Goal: Communication & Community: Answer question/provide support

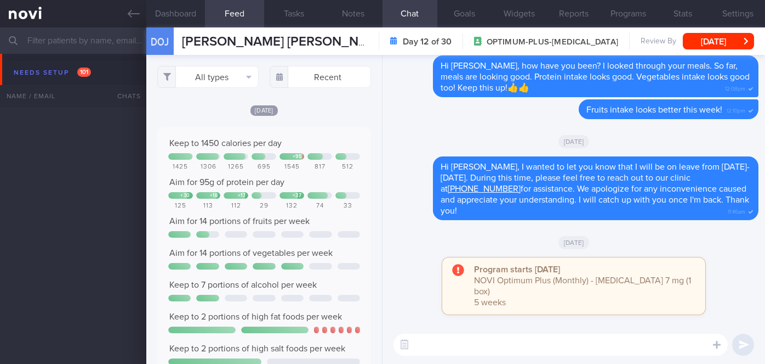
select select "8"
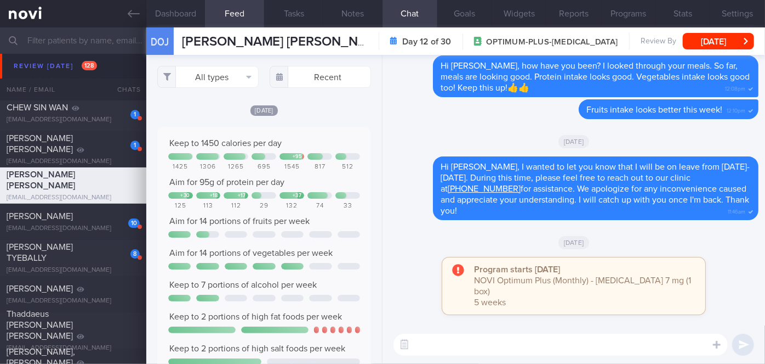
click at [424, 335] on textarea at bounding box center [561, 344] width 334 height 22
paste textarea "Hi [PERSON_NAME], good morning. I wanted to let you know I am back from my leav…"
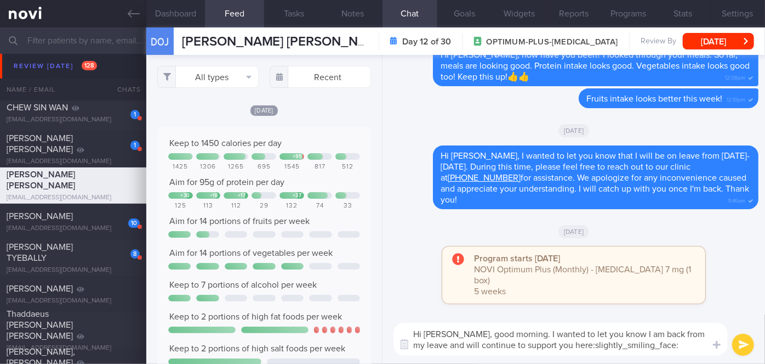
drag, startPoint x: 464, startPoint y: 334, endPoint x: 433, endPoint y: 333, distance: 31.3
click at [433, 333] on textarea "Hi [PERSON_NAME], good morning. I wanted to let you know I am back from my leav…" at bounding box center [561, 338] width 334 height 33
drag, startPoint x: 642, startPoint y: 344, endPoint x: 444, endPoint y: 348, distance: 198.0
click at [444, 348] on textarea "Hi [PERSON_NAME], good morning. I wanted to let you know I am back from my leav…" at bounding box center [561, 338] width 334 height 33
click at [608, 342] on textarea "Hi [PERSON_NAME], good morning. I wanted to let you know I am back from my leav…" at bounding box center [561, 338] width 334 height 33
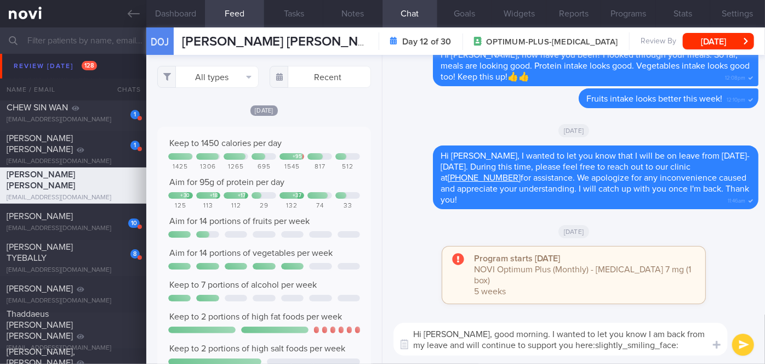
drag, startPoint x: 642, startPoint y: 344, endPoint x: 563, endPoint y: 346, distance: 78.4
click at [563, 346] on textarea "Hi [PERSON_NAME], good morning. I wanted to let you know I am back from my leav…" at bounding box center [561, 338] width 334 height 33
type textarea "Hi [PERSON_NAME], good morning. I wanted to let you know I am back from my leav…"
click at [741, 341] on button "submit" at bounding box center [744, 344] width 22 height 22
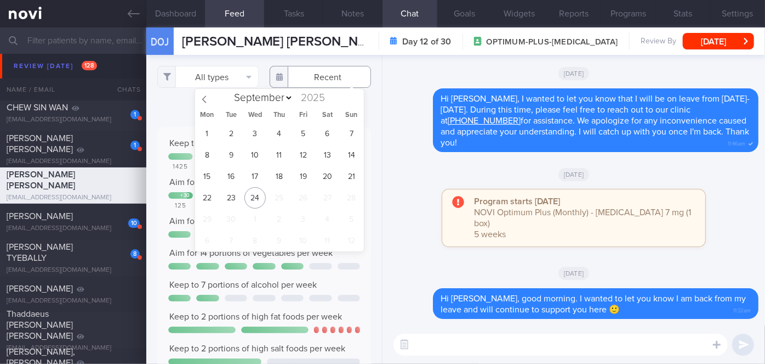
click at [338, 79] on input "text" at bounding box center [320, 77] width 101 height 22
click at [210, 196] on span "22" at bounding box center [206, 197] width 21 height 21
type input "[DATE]"
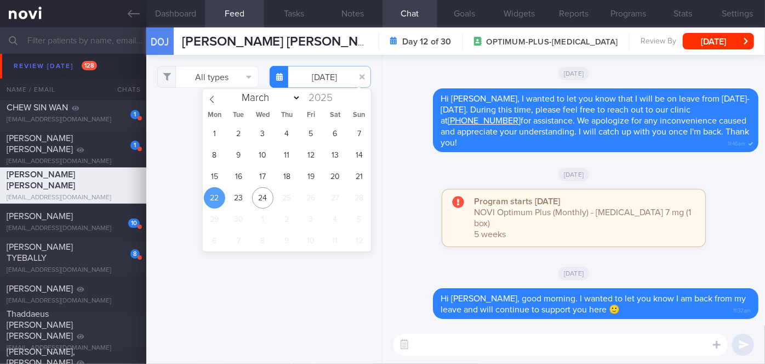
click at [423, 254] on div "Program starts [DATE] NOVI Optimum Plus (Monthly) - [MEDICAL_DATA] 7 mg (1 box)…" at bounding box center [574, 223] width 370 height 68
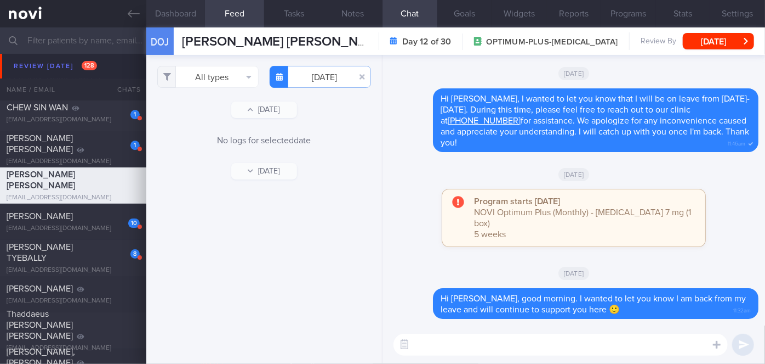
click at [191, 12] on button "Dashboard" at bounding box center [175, 13] width 59 height 27
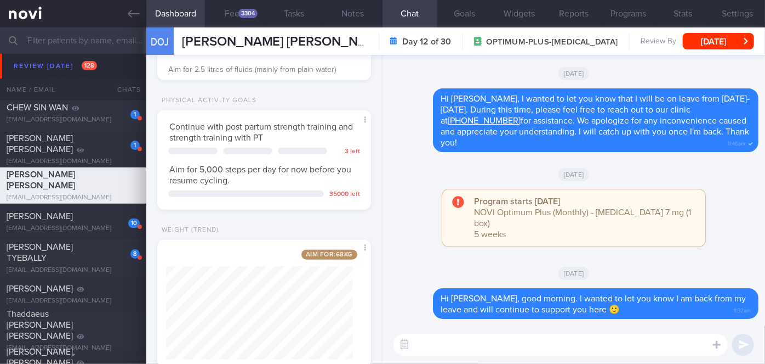
scroll to position [415, 0]
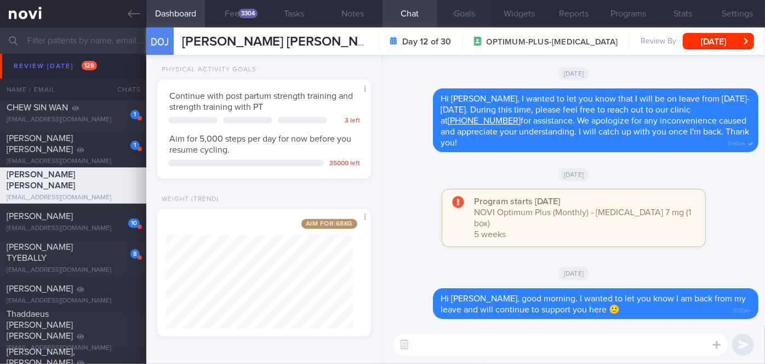
click at [463, 13] on button "Goals" at bounding box center [465, 13] width 55 height 27
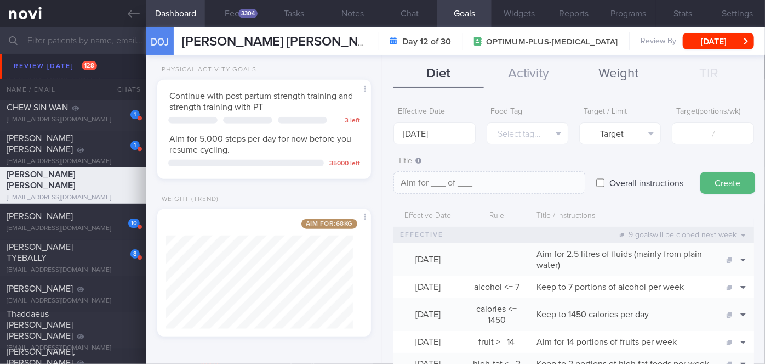
click at [604, 75] on button "Weight" at bounding box center [619, 73] width 90 height 27
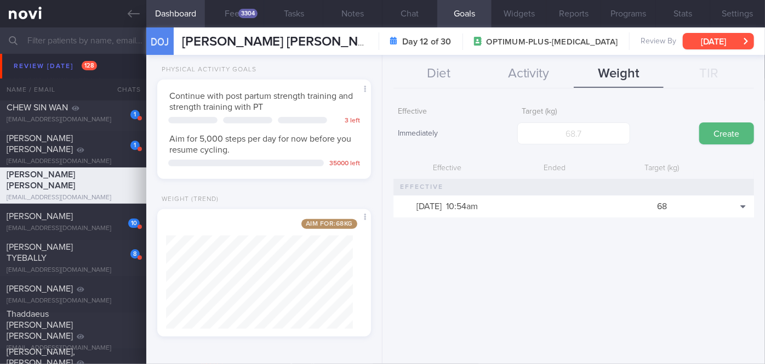
click at [740, 39] on button "[DATE]" at bounding box center [718, 41] width 71 height 16
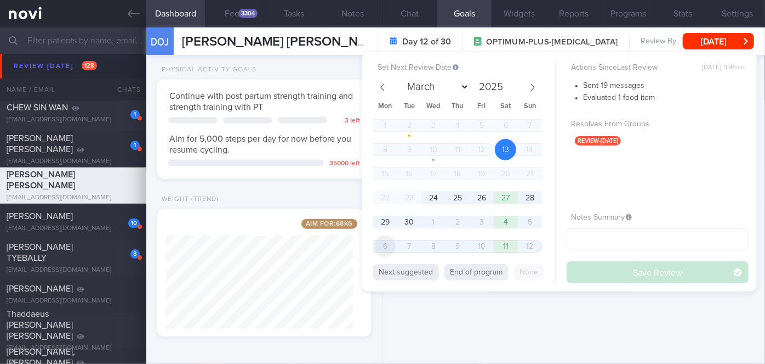
click at [388, 241] on span "6" at bounding box center [384, 245] width 21 height 21
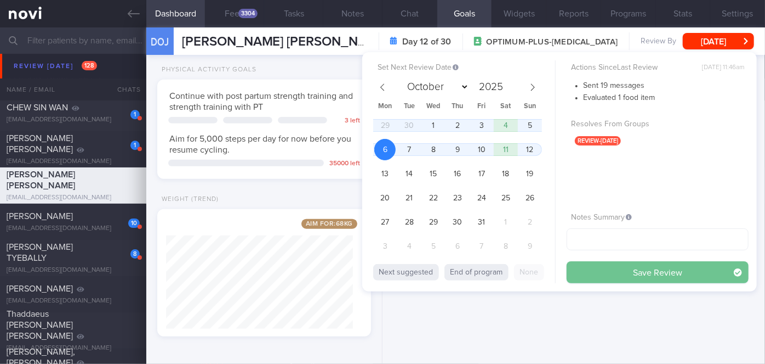
click at [630, 273] on button "Save Review" at bounding box center [658, 272] width 182 height 22
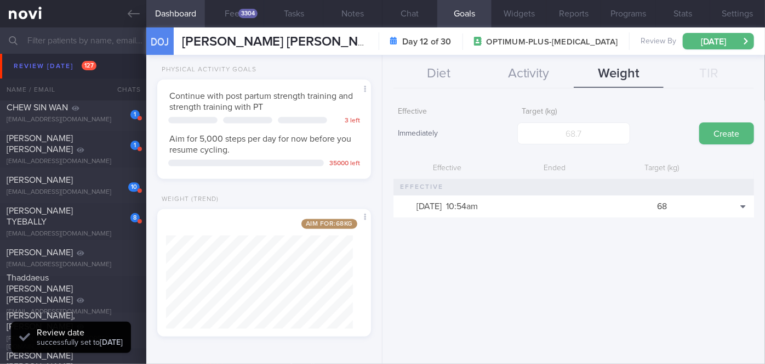
click at [427, 11] on button "Chat" at bounding box center [410, 13] width 55 height 27
click at [422, 11] on button "Chat" at bounding box center [410, 13] width 55 height 27
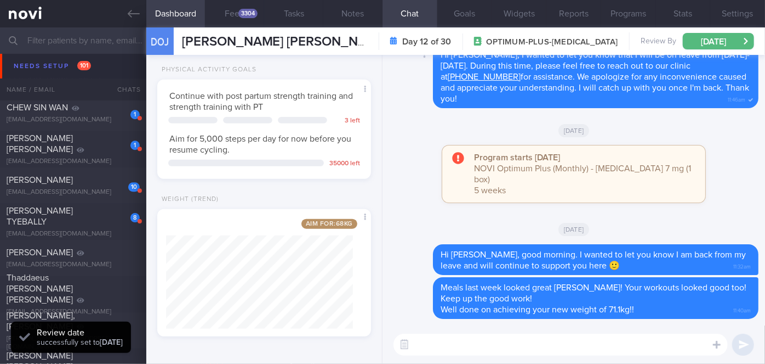
scroll to position [3594, 0]
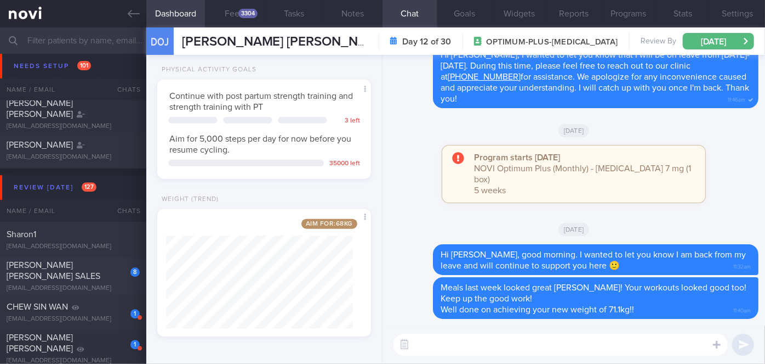
click at [93, 268] on div "[PERSON_NAME] [PERSON_NAME] SALES" at bounding box center [72, 270] width 130 height 22
select select "8"
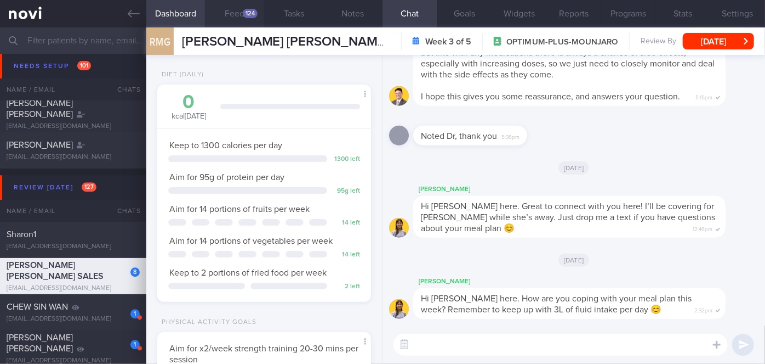
click at [224, 15] on button "Feed 124" at bounding box center [234, 13] width 59 height 27
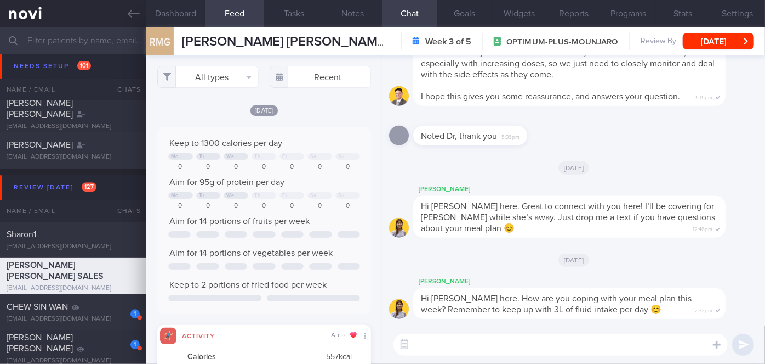
scroll to position [548243, 548099]
click at [303, 73] on input "text" at bounding box center [320, 77] width 101 height 22
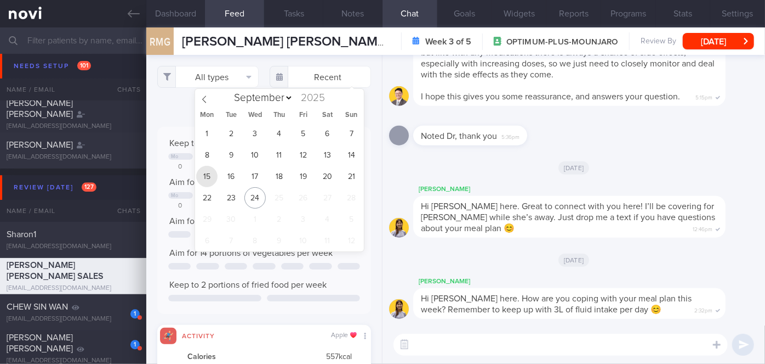
click at [215, 174] on span "15" at bounding box center [206, 176] width 21 height 21
type input "[DATE]"
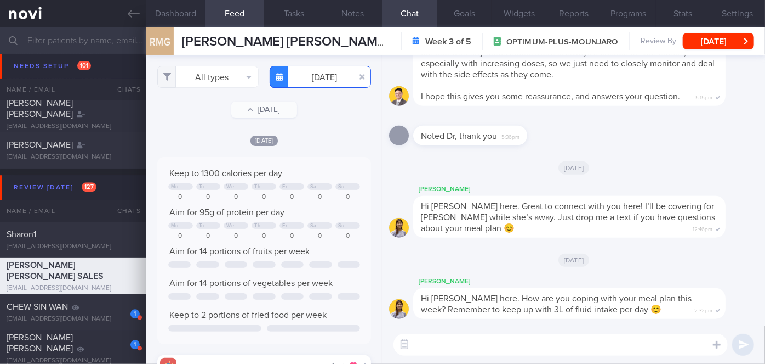
scroll to position [548243, 548099]
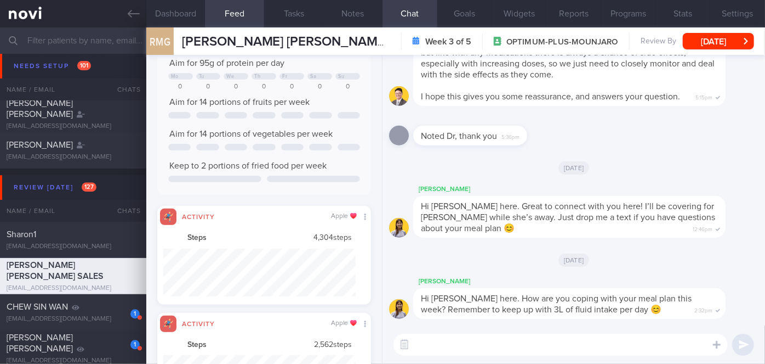
drag, startPoint x: 443, startPoint y: 343, endPoint x: 423, endPoint y: 316, distance: 33.8
click at [442, 344] on textarea at bounding box center [561, 344] width 334 height 22
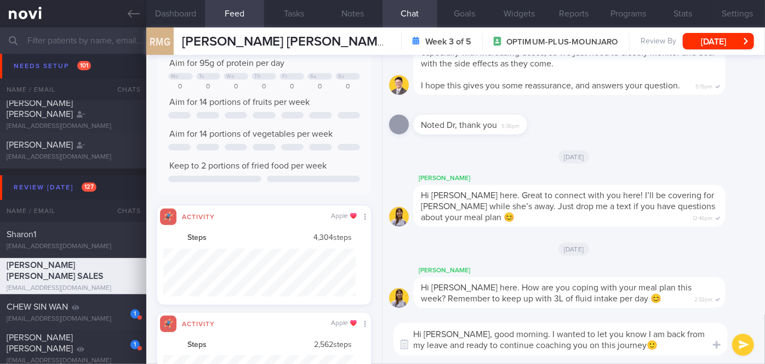
type textarea "Hi [PERSON_NAME], good morning. I wanted to let you know I am back from my leav…"
click at [741, 346] on button "submit" at bounding box center [744, 344] width 22 height 22
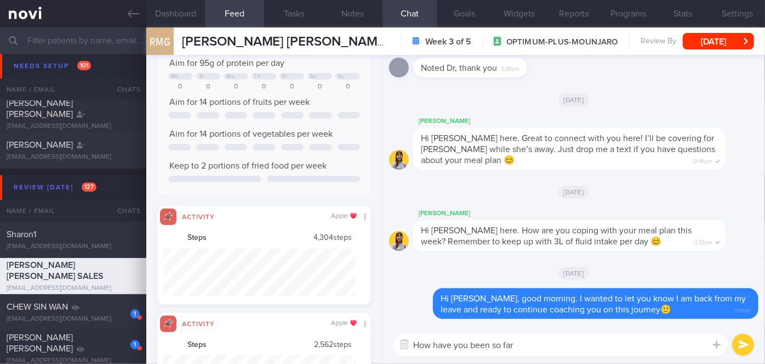
type textarea "How have you been so far?"
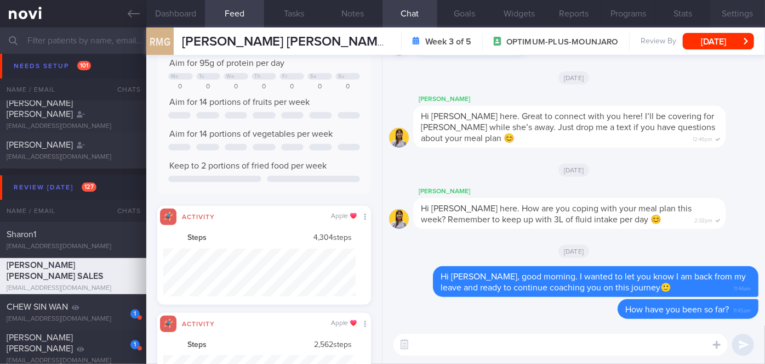
click at [738, 21] on button "Settings" at bounding box center [738, 13] width 55 height 27
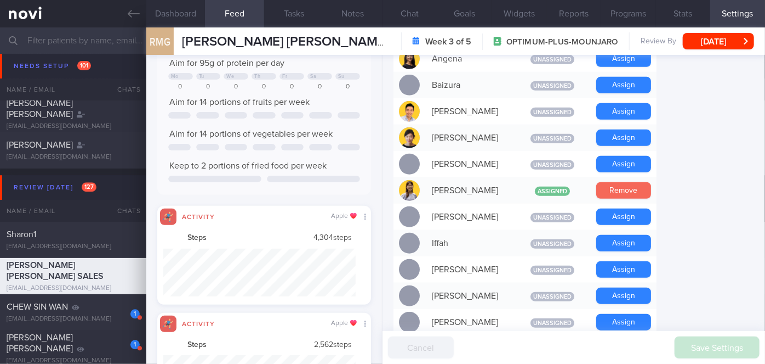
click at [612, 182] on button "Remove" at bounding box center [624, 190] width 55 height 16
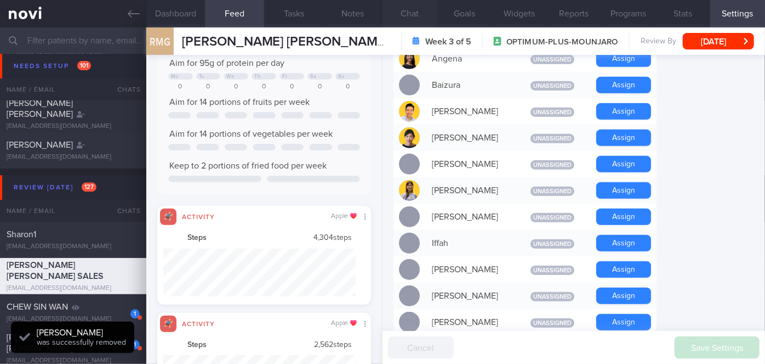
click at [411, 14] on button "Chat" at bounding box center [410, 13] width 55 height 27
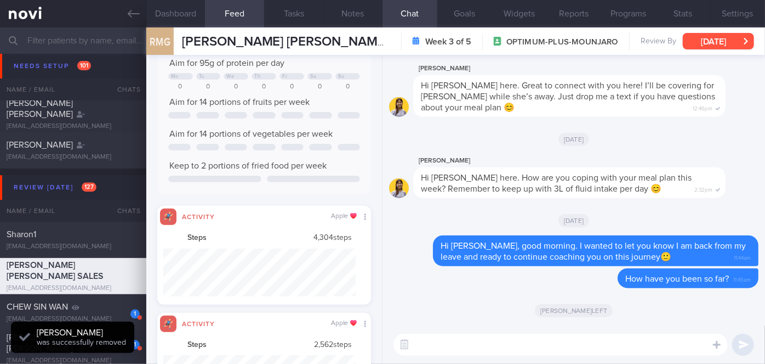
click at [720, 35] on button "[DATE]" at bounding box center [718, 41] width 71 height 16
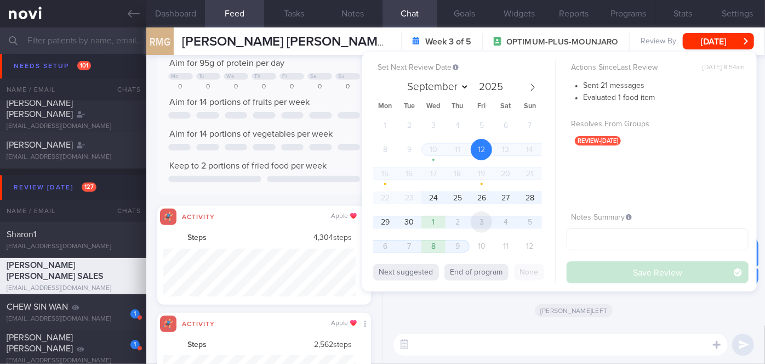
click at [479, 223] on span "3" at bounding box center [481, 221] width 21 height 21
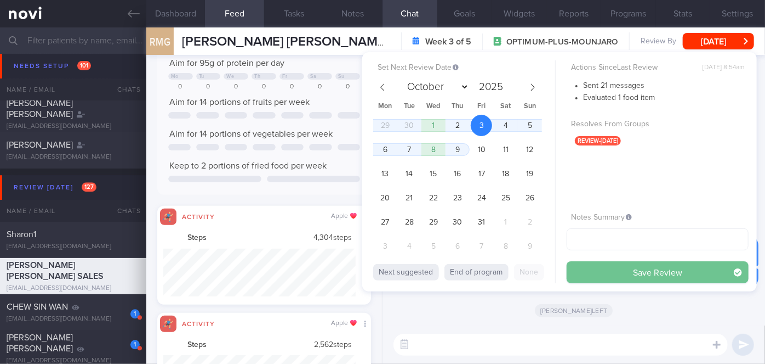
click at [614, 274] on button "Save Review" at bounding box center [658, 272] width 182 height 22
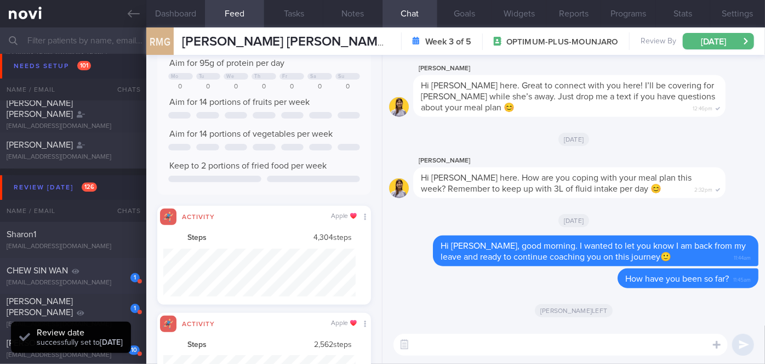
click at [100, 269] on div "CHEW SIN WAN" at bounding box center [72, 270] width 130 height 11
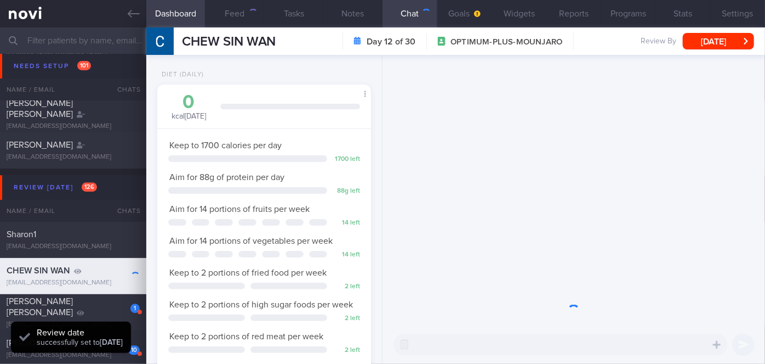
scroll to position [95, 191]
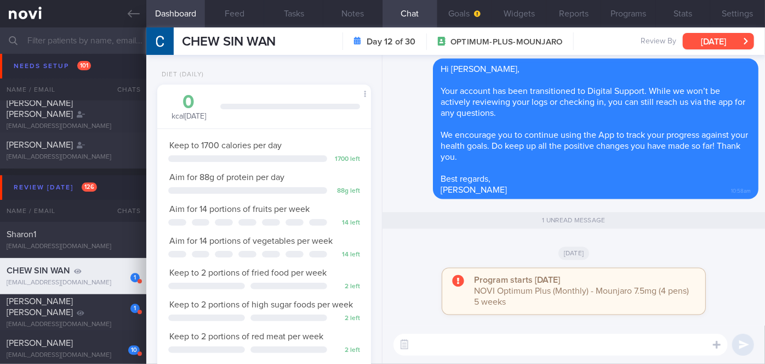
click at [738, 34] on button "[DATE]" at bounding box center [718, 41] width 71 height 16
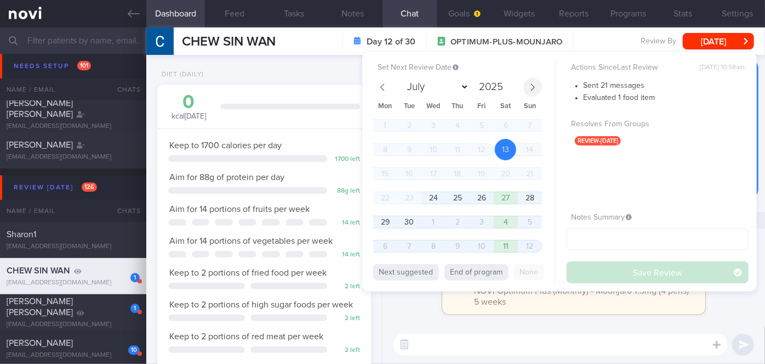
click at [535, 89] on icon at bounding box center [533, 87] width 8 height 8
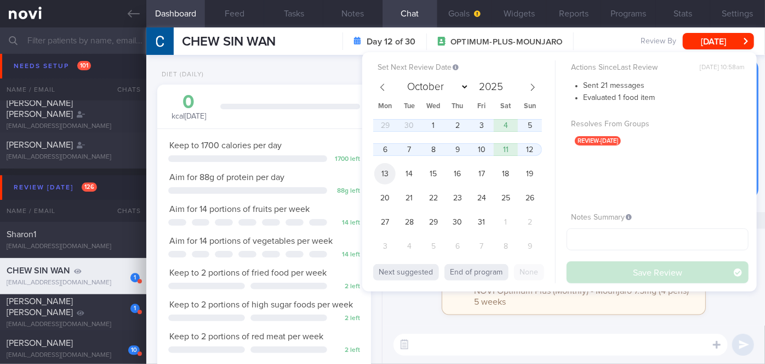
click at [384, 173] on span "13" at bounding box center [384, 173] width 21 height 21
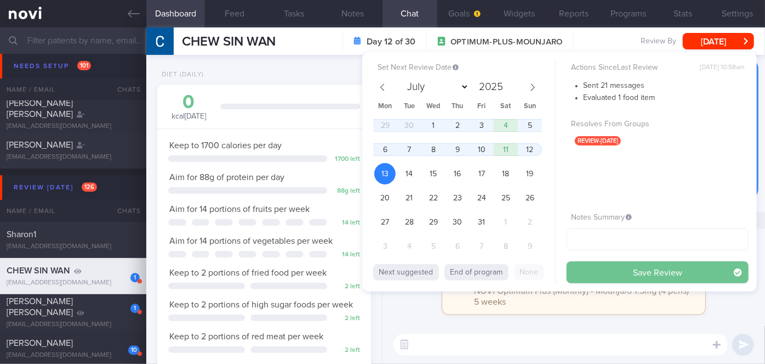
click at [582, 274] on button "Save Review" at bounding box center [658, 272] width 182 height 22
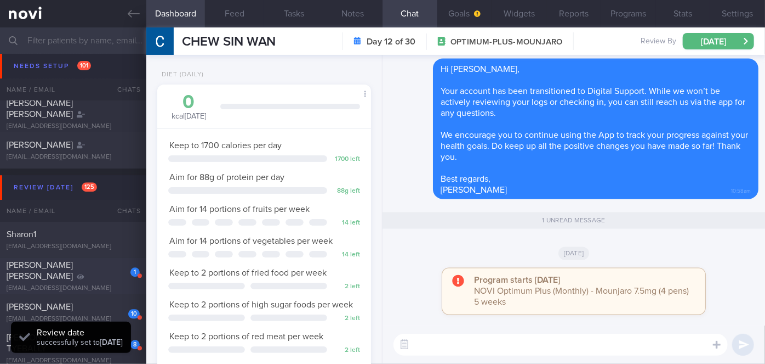
click at [99, 275] on div "[PERSON_NAME] [PERSON_NAME]" at bounding box center [72, 270] width 130 height 22
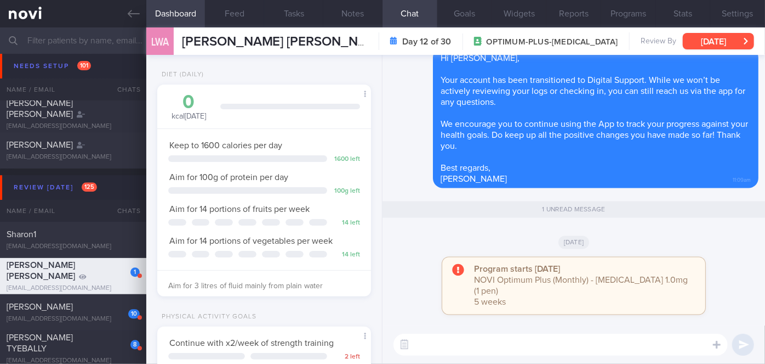
click at [729, 37] on button "[DATE]" at bounding box center [718, 41] width 71 height 16
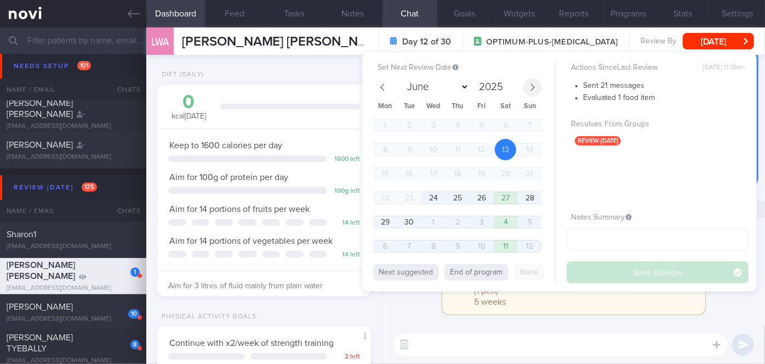
click at [533, 89] on icon at bounding box center [533, 87] width 8 height 8
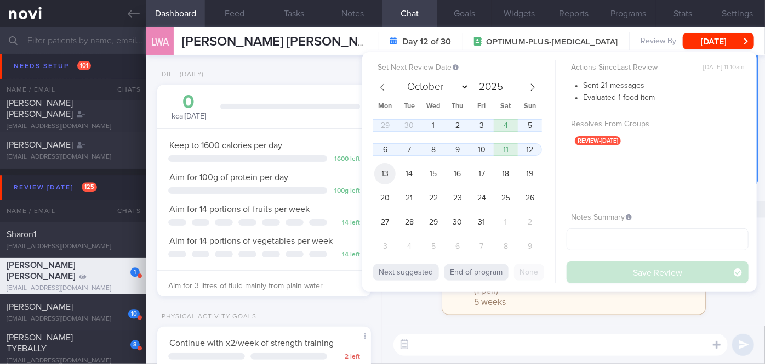
click at [377, 172] on span "13" at bounding box center [384, 173] width 21 height 21
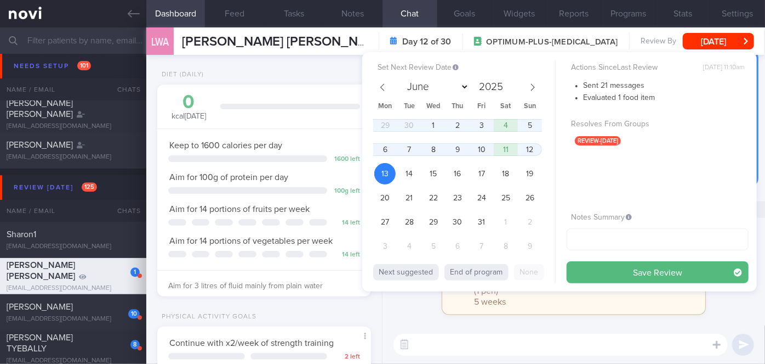
click at [621, 269] on button "Save Review" at bounding box center [658, 272] width 182 height 22
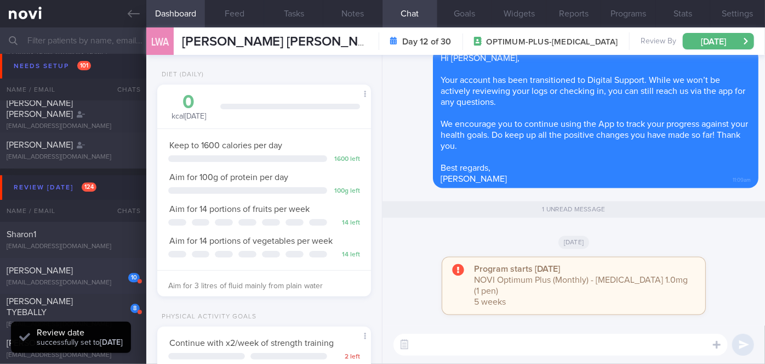
click at [61, 274] on div "[PERSON_NAME]" at bounding box center [72, 270] width 130 height 11
select select "8"
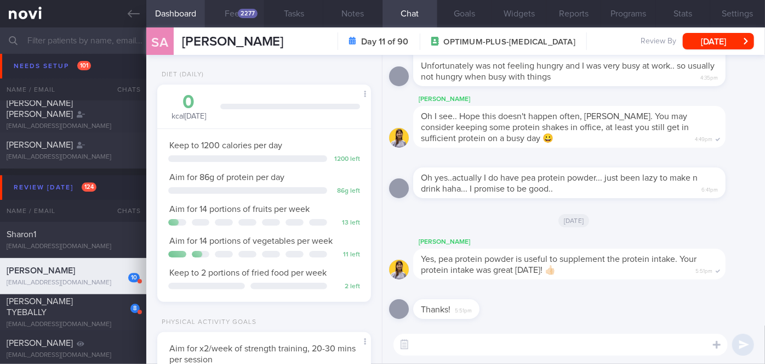
click at [254, 14] on div "2277" at bounding box center [248, 13] width 20 height 9
select select "8"
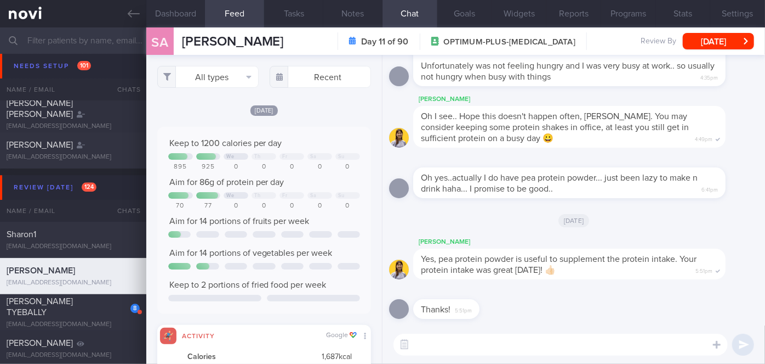
scroll to position [548243, 548099]
click at [328, 78] on input "text" at bounding box center [320, 77] width 101 height 22
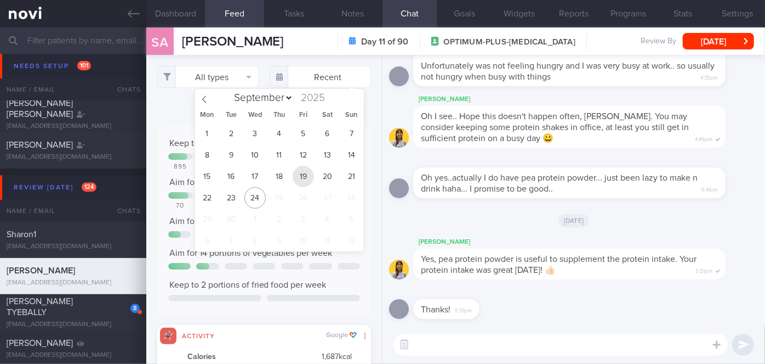
click at [305, 174] on span "19" at bounding box center [303, 176] width 21 height 21
type input "[DATE]"
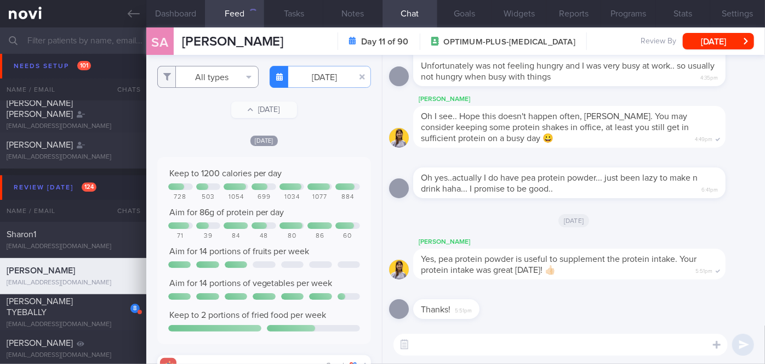
click at [208, 75] on button "All types" at bounding box center [207, 77] width 101 height 22
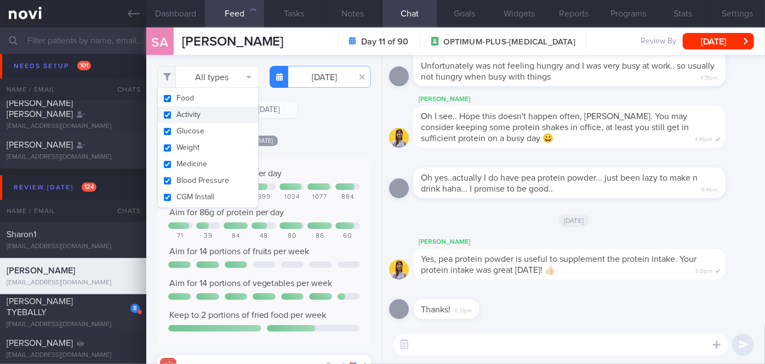
click at [206, 111] on button "Activity" at bounding box center [208, 114] width 100 height 16
checkbox input "false"
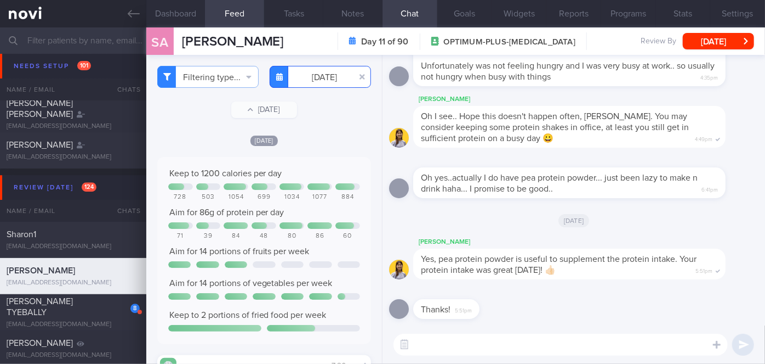
click at [317, 79] on input "[DATE]" at bounding box center [320, 77] width 101 height 22
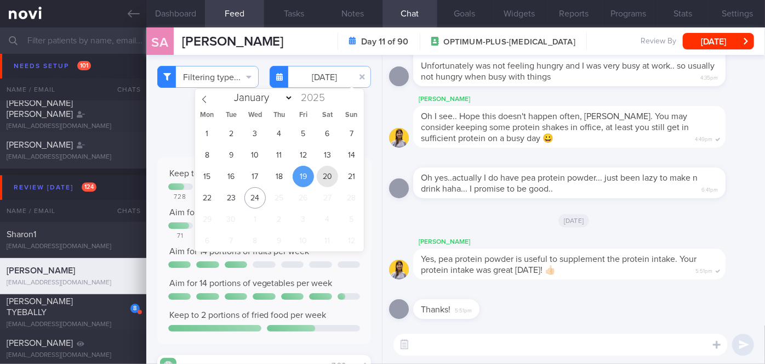
click at [329, 175] on span "20" at bounding box center [327, 176] width 21 height 21
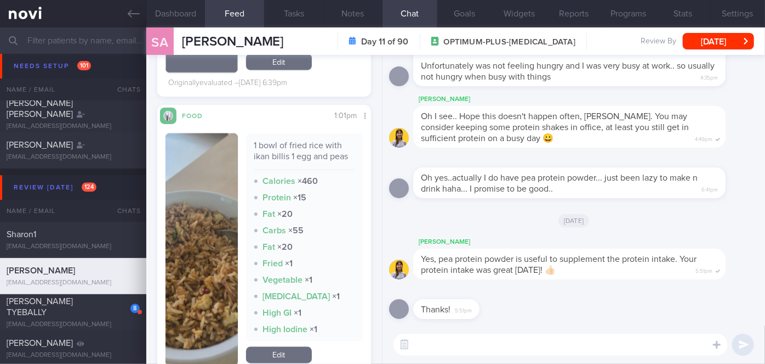
click at [219, 231] on button "button" at bounding box center [202, 249] width 72 height 232
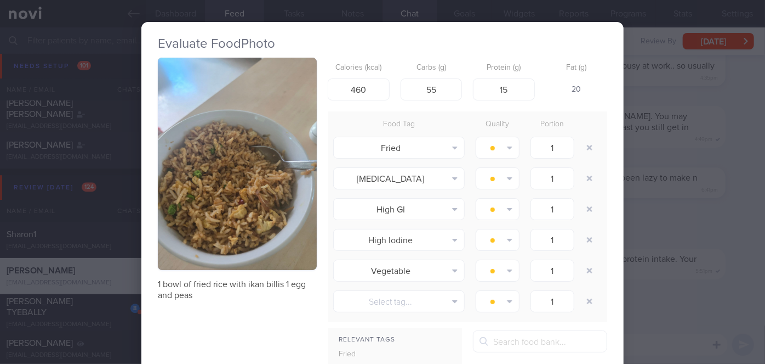
click at [695, 279] on div "Evaluate Food Photo 1 bowl of fried rice with ikan billis 1 egg and peas Calori…" at bounding box center [382, 182] width 765 height 364
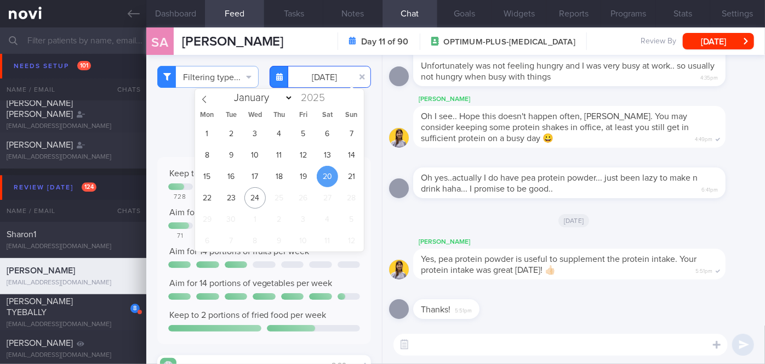
click at [307, 78] on input "[DATE]" at bounding box center [320, 77] width 101 height 22
click at [347, 178] on span "21" at bounding box center [351, 176] width 21 height 21
type input "[DATE]"
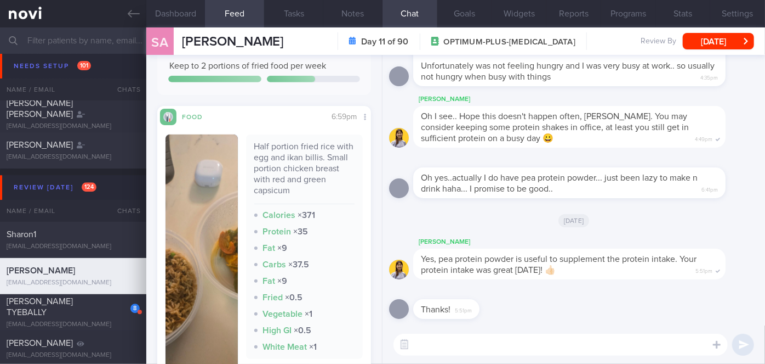
click at [215, 214] on button "button" at bounding box center [202, 258] width 72 height 249
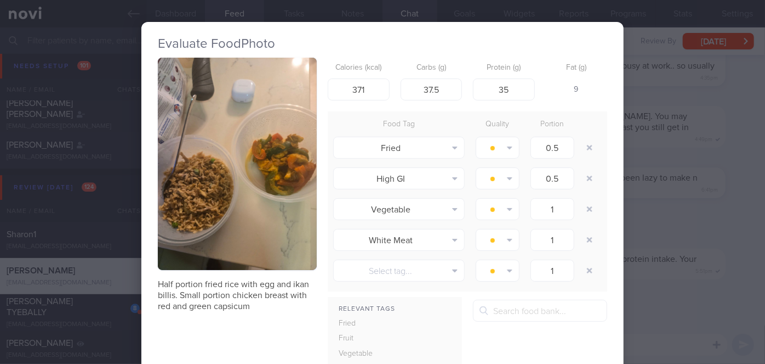
click at [650, 232] on div "Evaluate Food Photo Half portion fried rice with egg and ikan billis. Small por…" at bounding box center [382, 182] width 765 height 364
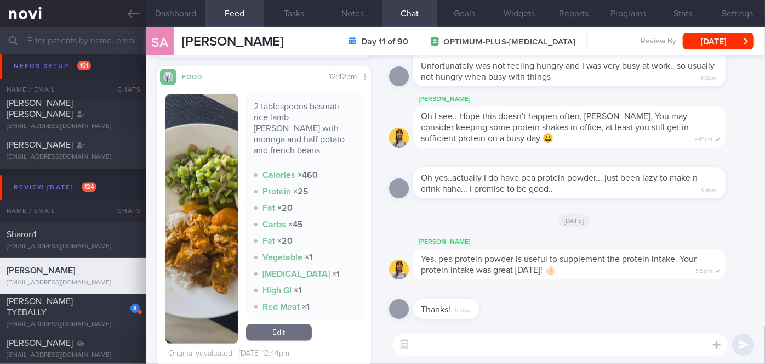
click at [216, 247] on button "button" at bounding box center [202, 218] width 72 height 249
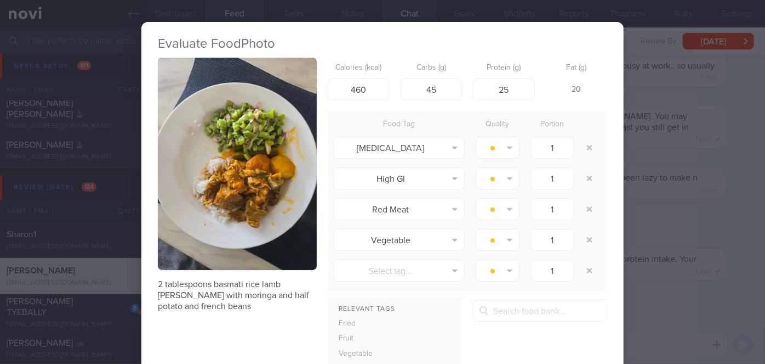
click at [216, 247] on button "button" at bounding box center [237, 164] width 159 height 212
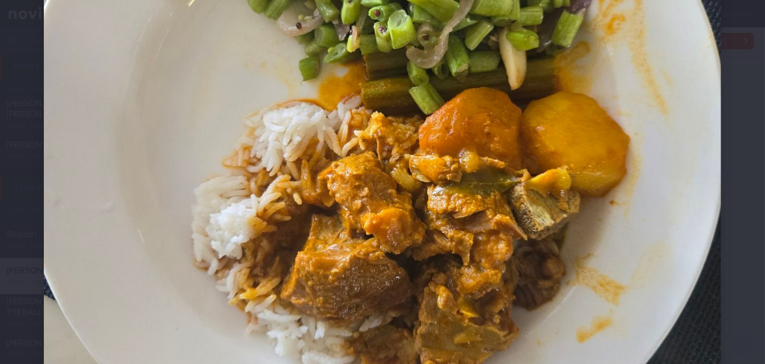
scroll to position [399, 0]
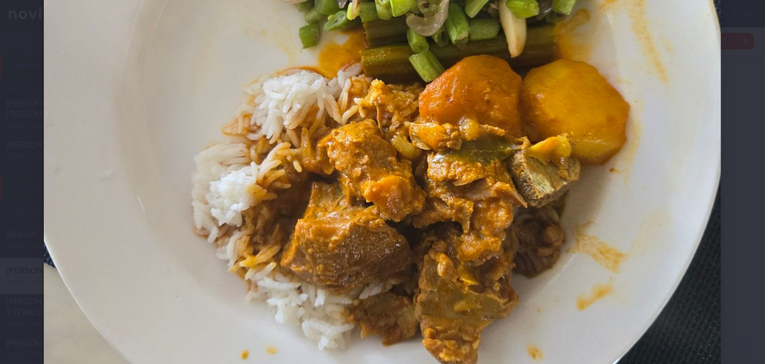
click at [733, 234] on div at bounding box center [382, 96] width 765 height 991
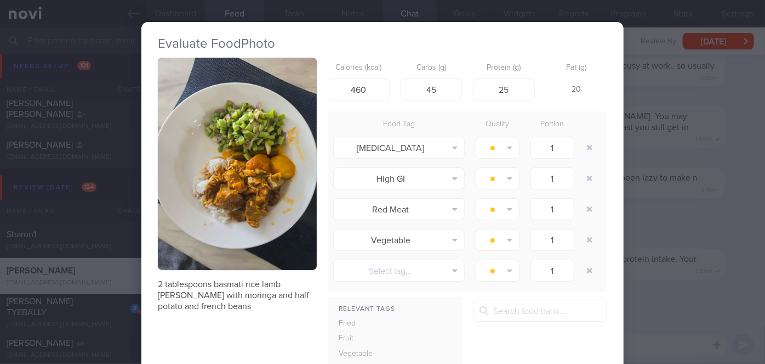
click at [731, 234] on div "Evaluate Food Photo 2 tablespoons basmati rice lamb [PERSON_NAME] with moringa …" at bounding box center [382, 182] width 765 height 364
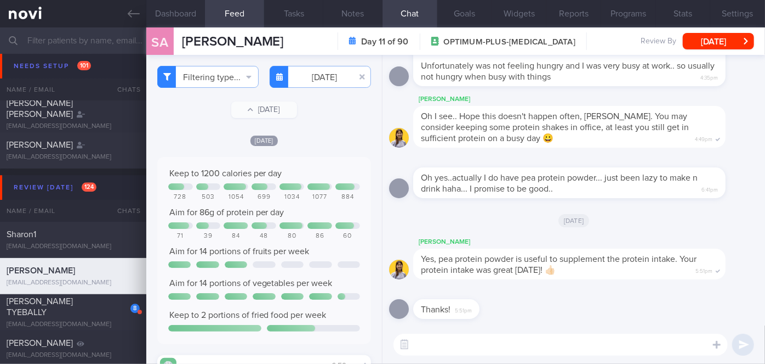
click at [478, 339] on textarea at bounding box center [561, 344] width 334 height 22
paste textarea "Hi [PERSON_NAME], good morning. I wanted to let you know I am back from my leav…"
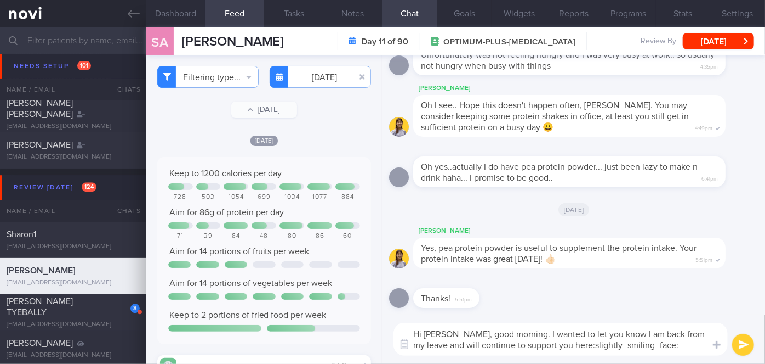
click at [461, 333] on textarea "Hi [PERSON_NAME], good morning. I wanted to let you know I am back from my leav…" at bounding box center [561, 338] width 334 height 33
drag, startPoint x: 648, startPoint y: 346, endPoint x: 535, endPoint y: 352, distance: 112.6
click at [535, 352] on textarea "Hi [PERSON_NAME], good morning. I wanted to let you know I am back from my leav…" at bounding box center [561, 338] width 334 height 33
type textarea "Hi [PERSON_NAME], good morning. I wanted to let you know I am back from my leav…"
click at [737, 347] on button "submit" at bounding box center [744, 344] width 22 height 22
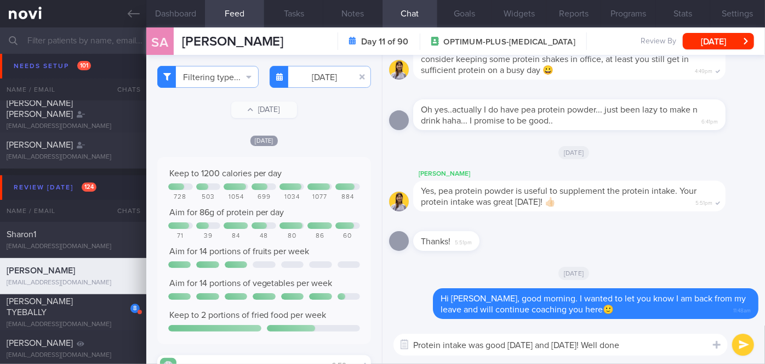
type textarea "Protein intake was good [DATE] and [DATE]! Well done!"
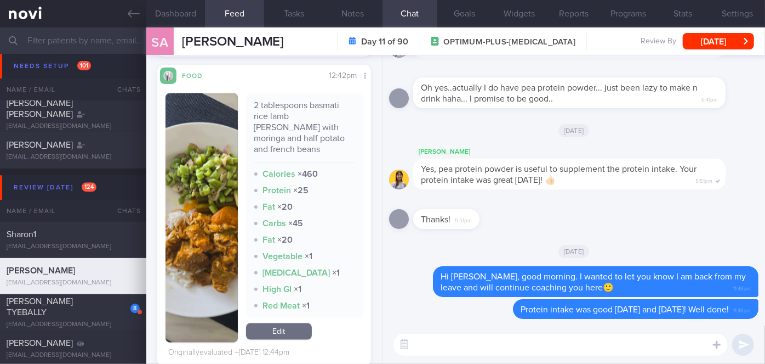
scroll to position [731, 0]
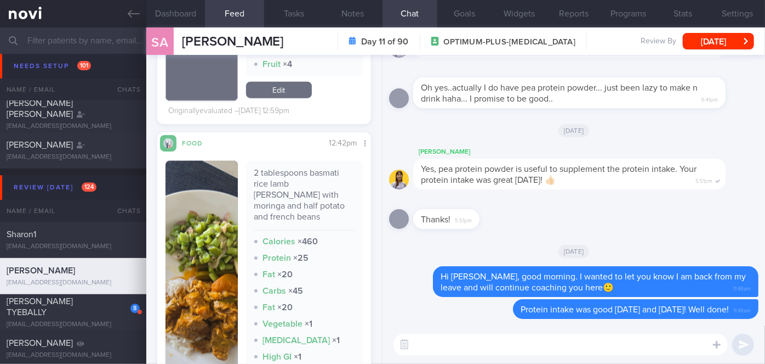
click at [486, 353] on textarea at bounding box center [561, 344] width 334 height 22
type textarea "Good lunch portion [DATE]!"
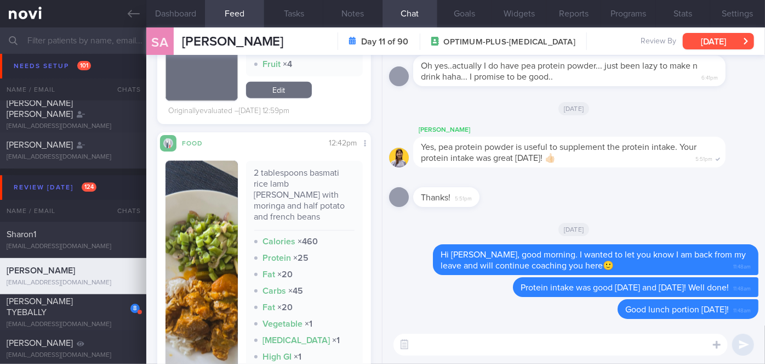
click at [728, 43] on button "[DATE]" at bounding box center [718, 41] width 71 height 16
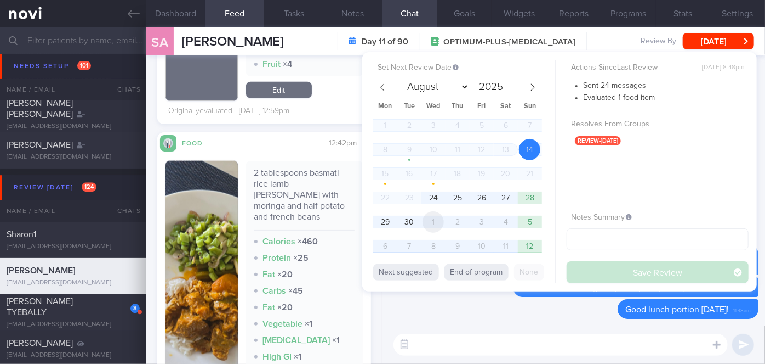
click at [431, 230] on span "1" at bounding box center [433, 221] width 21 height 21
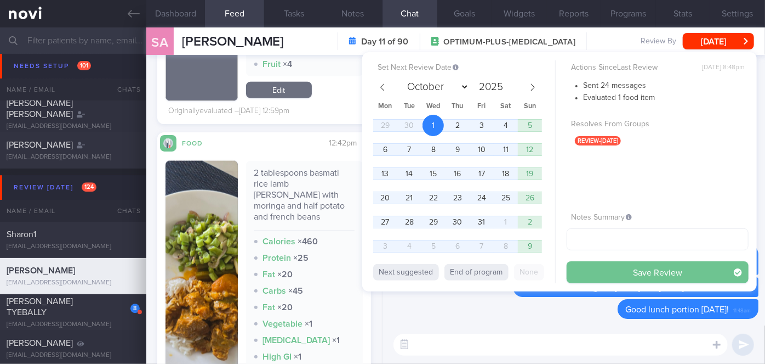
click at [628, 266] on button "Save Review" at bounding box center [658, 272] width 182 height 22
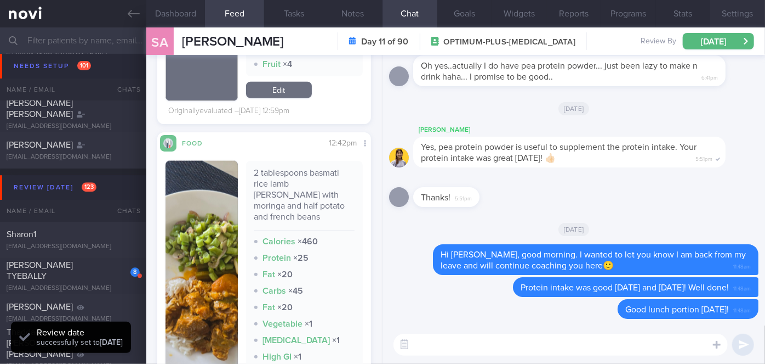
click at [741, 14] on button "Settings" at bounding box center [738, 13] width 55 height 27
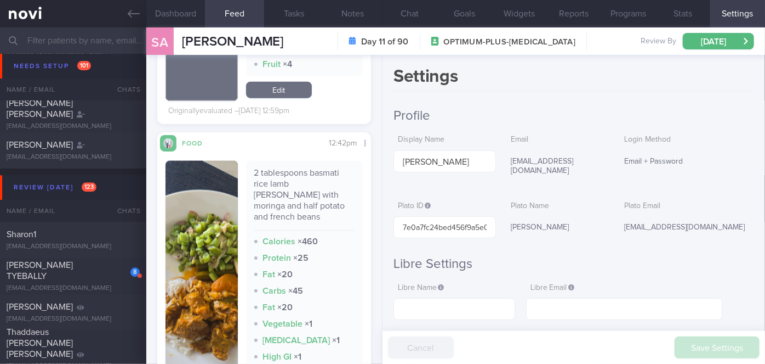
scroll to position [299, 0]
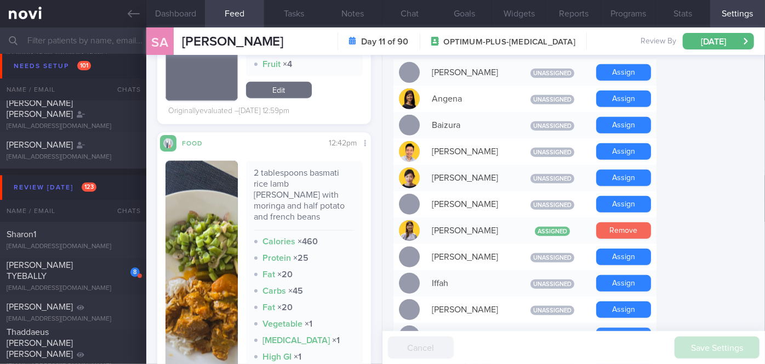
click at [605, 222] on button "Remove" at bounding box center [624, 230] width 55 height 16
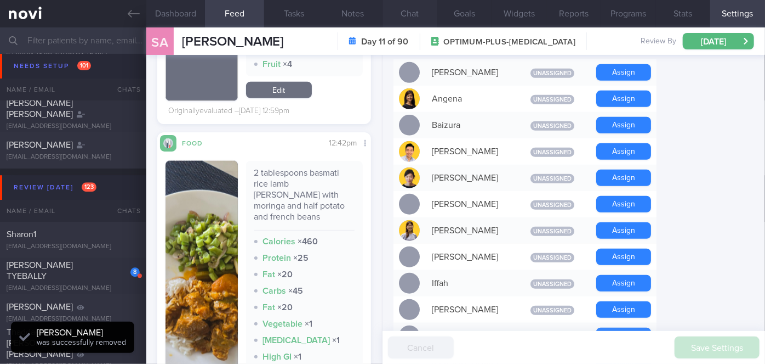
click at [415, 13] on button "Chat" at bounding box center [410, 13] width 55 height 27
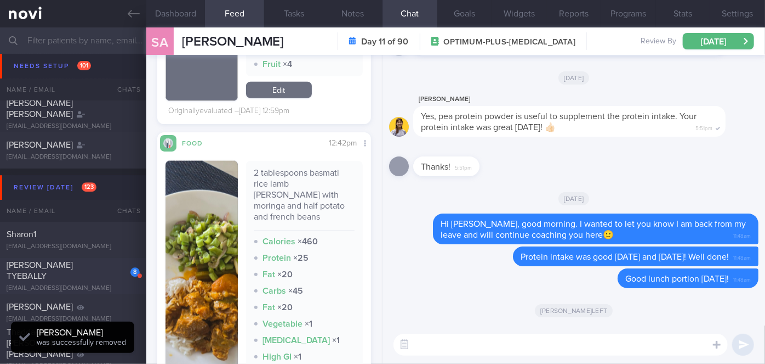
click at [103, 265] on div "[PERSON_NAME] TYEBALLY" at bounding box center [72, 270] width 130 height 22
select select "8"
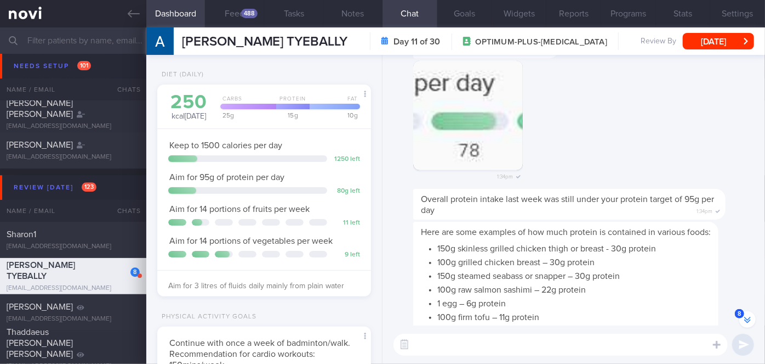
scroll to position [-349, 0]
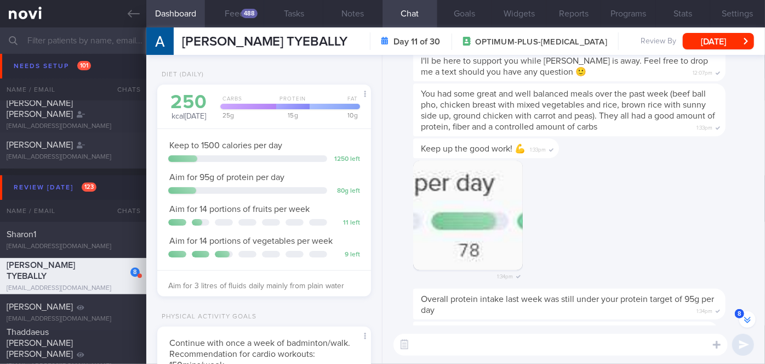
click at [465, 217] on button "button" at bounding box center [468, 215] width 110 height 110
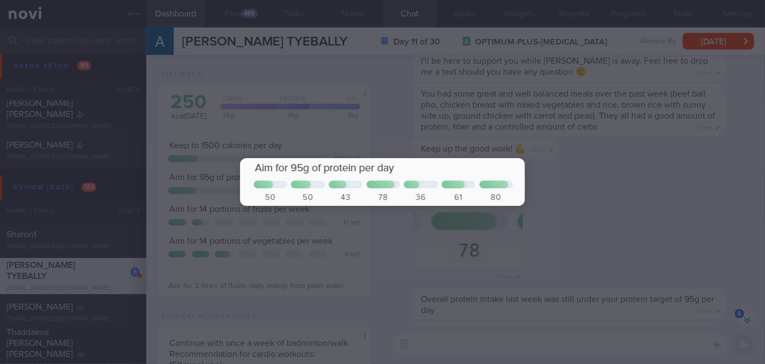
click at [626, 200] on div at bounding box center [382, 182] width 765 height 364
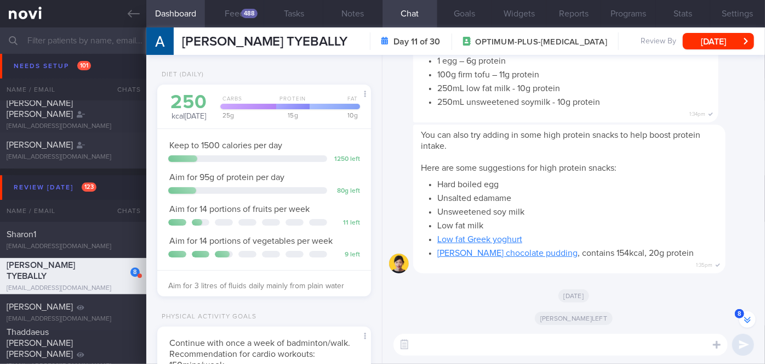
scroll to position [0, 0]
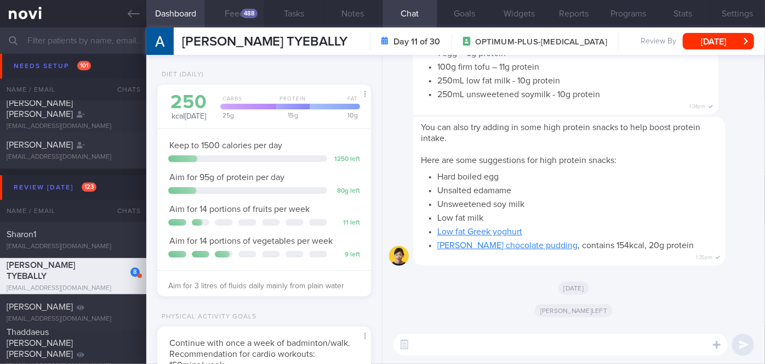
click at [251, 14] on div "488" at bounding box center [249, 13] width 16 height 9
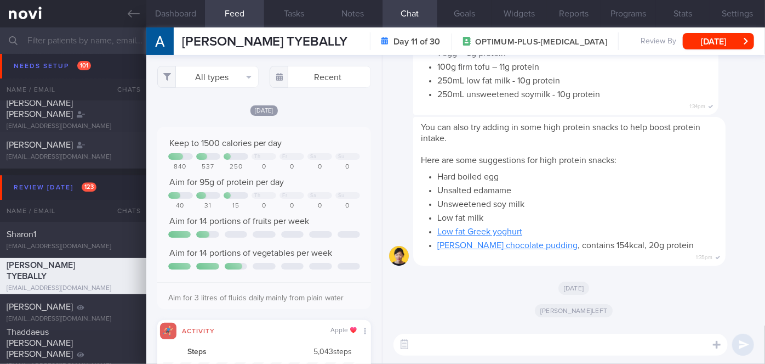
scroll to position [47, 192]
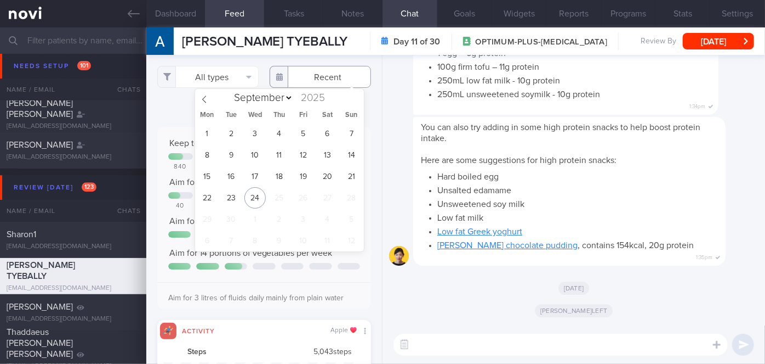
click at [315, 83] on input "text" at bounding box center [320, 77] width 101 height 22
click at [250, 178] on span "17" at bounding box center [255, 176] width 21 height 21
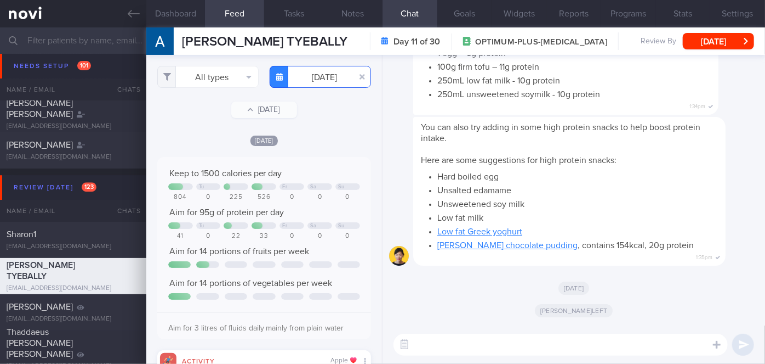
click at [304, 76] on input "[DATE]" at bounding box center [320, 77] width 101 height 22
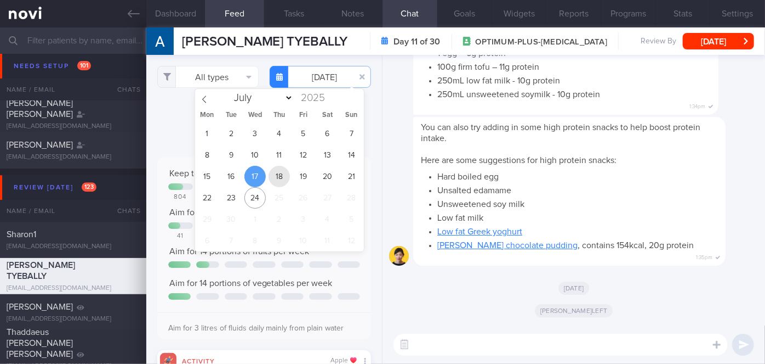
click at [275, 177] on span "18" at bounding box center [279, 176] width 21 height 21
type input "[DATE]"
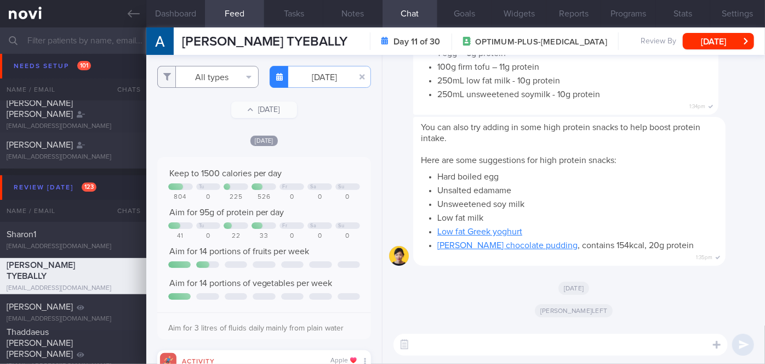
click at [214, 82] on button "All types" at bounding box center [207, 77] width 101 height 22
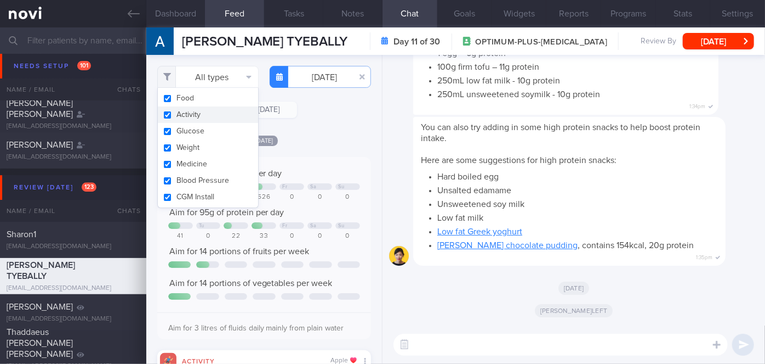
click at [206, 117] on button "Activity" at bounding box center [208, 114] width 100 height 16
checkbox input "false"
click at [329, 151] on div "[DATE] Keep to 1500 calories per day Tu Fr Sa Su 804 0 225 526 0 0 0 Aim for 95…" at bounding box center [264, 359] width 214 height 450
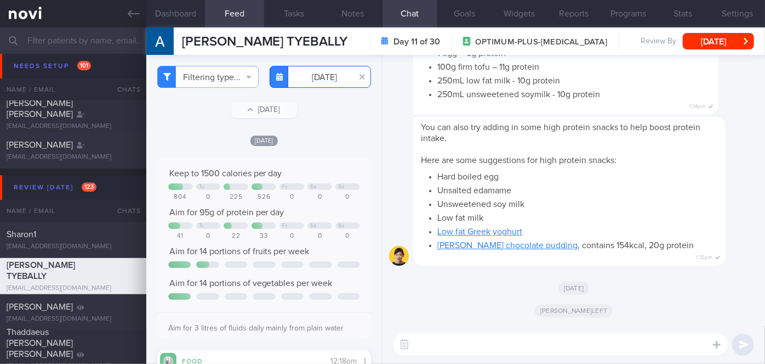
click at [313, 84] on input "[DATE]" at bounding box center [320, 77] width 101 height 22
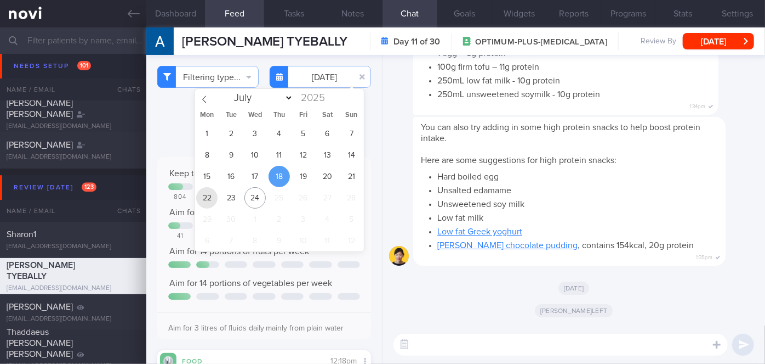
click at [203, 194] on span "22" at bounding box center [206, 197] width 21 height 21
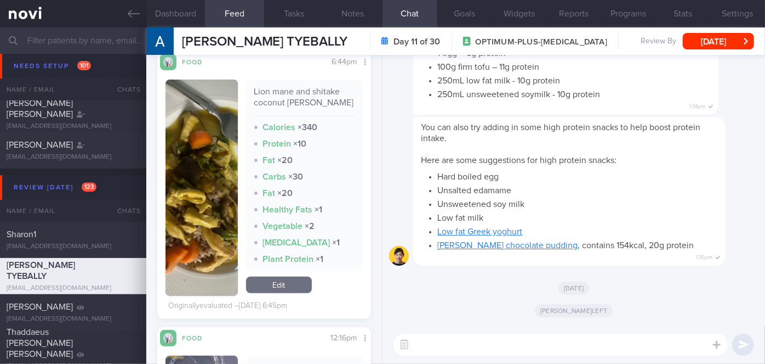
click at [183, 181] on button "button" at bounding box center [202, 188] width 72 height 216
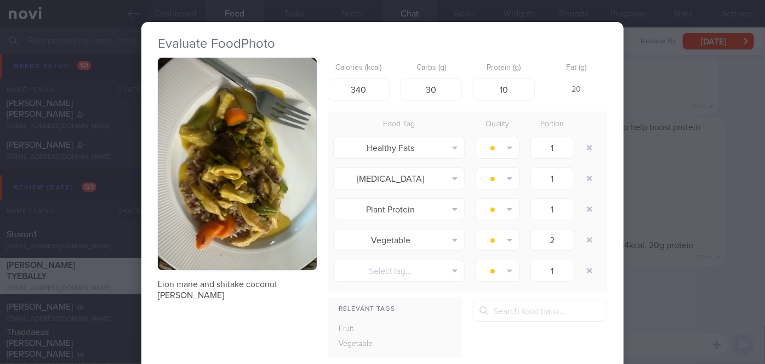
click at [703, 277] on div "Evaluate Food Photo Lion mane and shitake coconut [PERSON_NAME] Calories (kcal)…" at bounding box center [382, 182] width 765 height 364
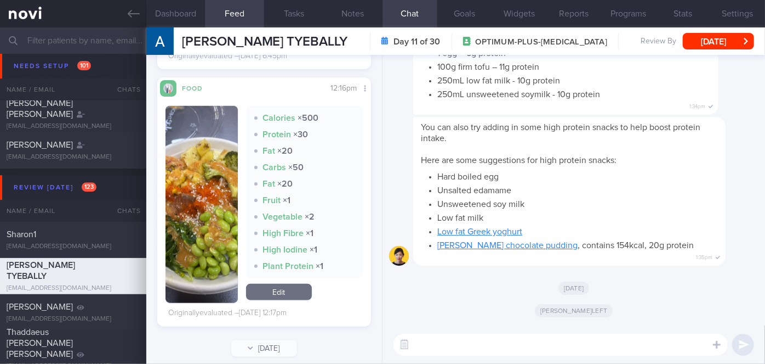
click at [212, 202] on button "button" at bounding box center [202, 204] width 72 height 197
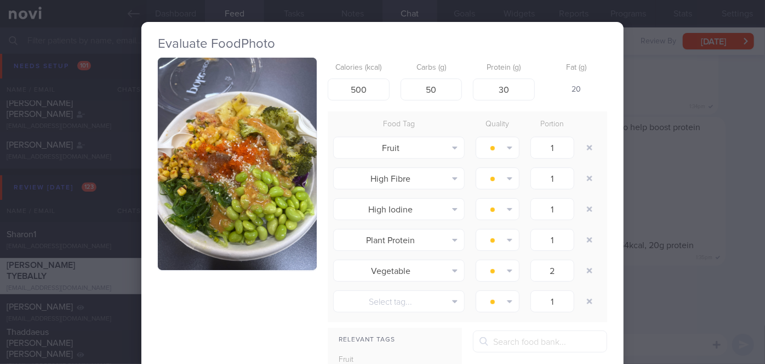
click at [678, 240] on div "Evaluate Food Photo Calories (kcal) 500 Carbs (g) 50 Protein (g) 30 Fat (g) 20 …" at bounding box center [382, 182] width 765 height 364
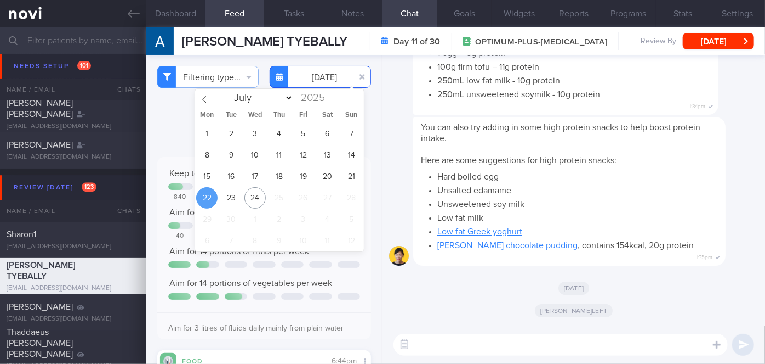
click at [330, 72] on input "[DATE]" at bounding box center [320, 77] width 101 height 22
click at [235, 193] on span "23" at bounding box center [230, 197] width 21 height 21
type input "[DATE]"
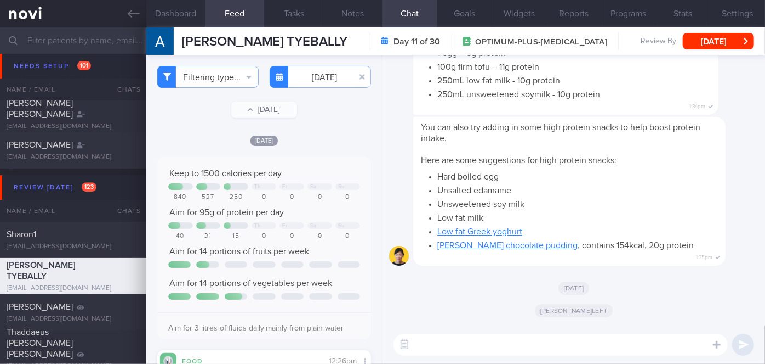
click at [478, 345] on textarea at bounding box center [561, 344] width 334 height 22
paste textarea "Hi [PERSON_NAME], good morning. I wanted to let you know I am back from my leav…"
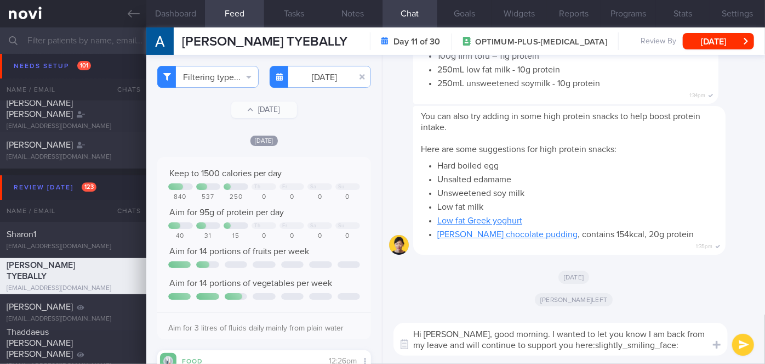
drag, startPoint x: 450, startPoint y: 333, endPoint x: 426, endPoint y: 333, distance: 24.1
click at [426, 333] on textarea "Hi [PERSON_NAME], good morning. I wanted to let you know I am back from my leav…" at bounding box center [561, 338] width 334 height 33
drag, startPoint x: 636, startPoint y: 344, endPoint x: 532, endPoint y: 342, distance: 103.6
click at [532, 342] on textarea "Hi [PERSON_NAME], good morning. I wanted to let you know I am back from my leav…" at bounding box center [561, 338] width 334 height 33
type textarea "Hi [PERSON_NAME], good morning. I wanted to let you know I am back from my leav…"
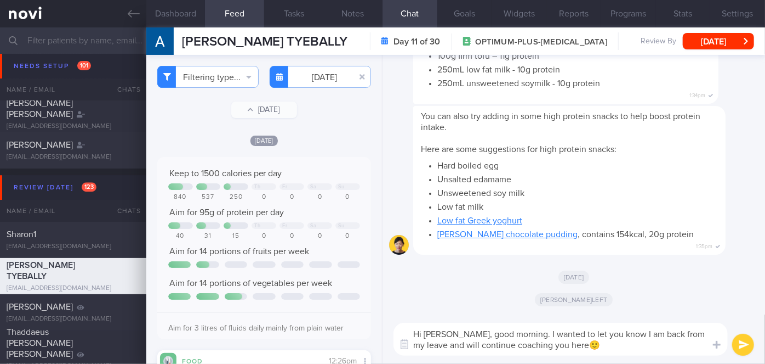
click at [748, 347] on button "submit" at bounding box center [744, 344] width 22 height 22
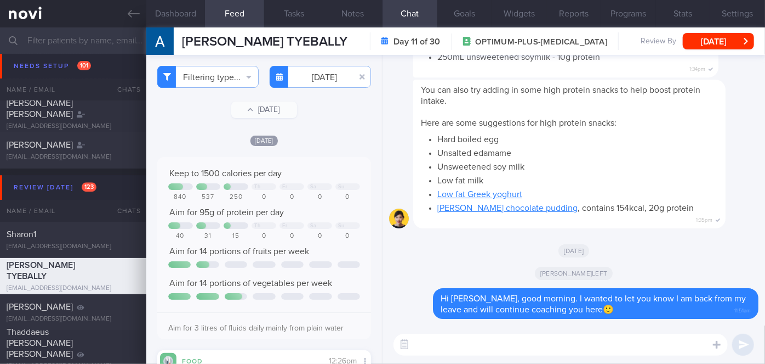
click at [580, 350] on textarea at bounding box center [561, 344] width 334 height 22
type textarea "How have you been?"
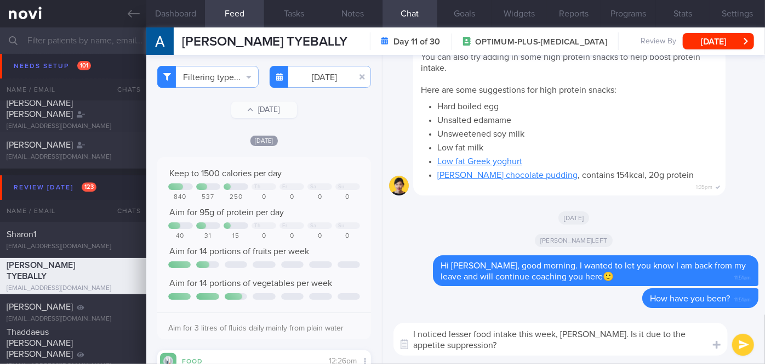
type textarea "I noticed lesser food intake this week, [PERSON_NAME]. Is it due to the appetit…"
click at [746, 345] on button "submit" at bounding box center [744, 344] width 22 height 22
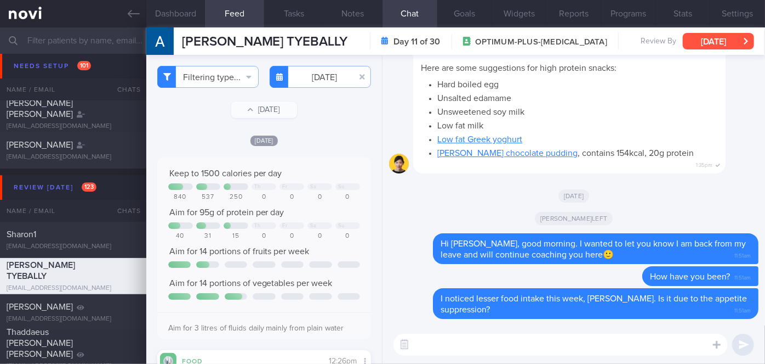
click at [740, 37] on button "[DATE]" at bounding box center [718, 41] width 71 height 16
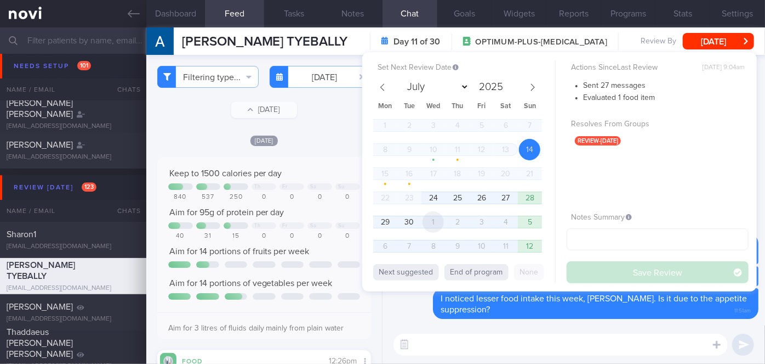
click at [432, 218] on span "1" at bounding box center [433, 221] width 21 height 21
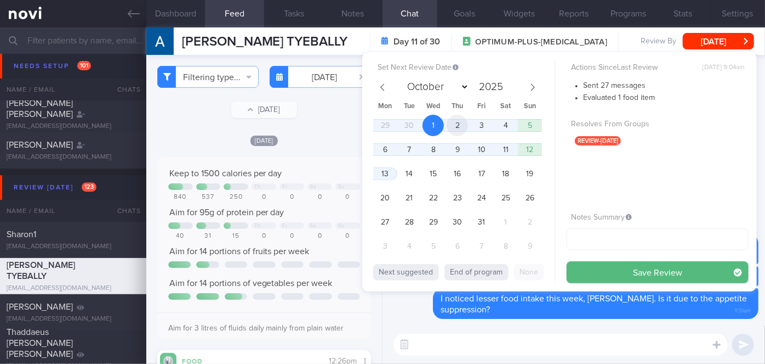
click at [463, 117] on span "2" at bounding box center [457, 125] width 21 height 21
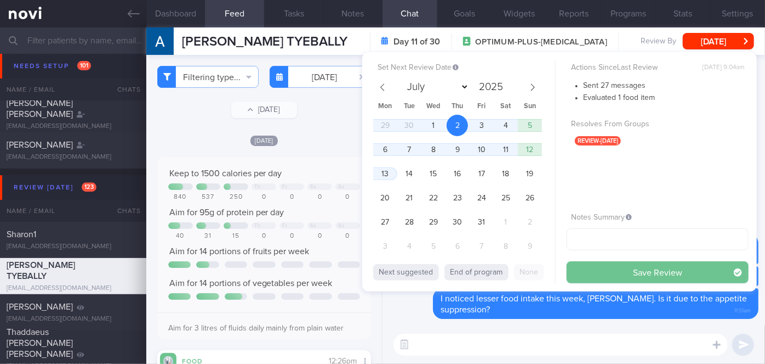
click at [605, 268] on button "Save Review" at bounding box center [658, 272] width 182 height 22
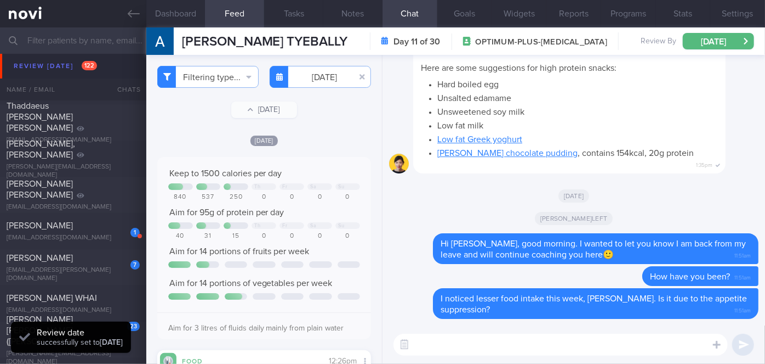
scroll to position [3793, 0]
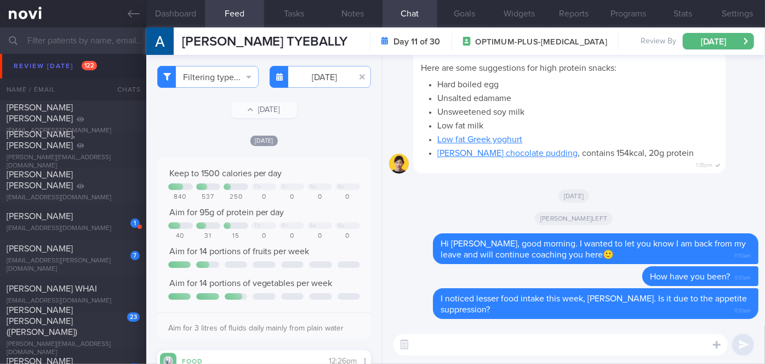
click at [99, 223] on div "1 [PERSON_NAME] [EMAIL_ADDRESS][DOMAIN_NAME]" at bounding box center [73, 222] width 146 height 22
select select "8"
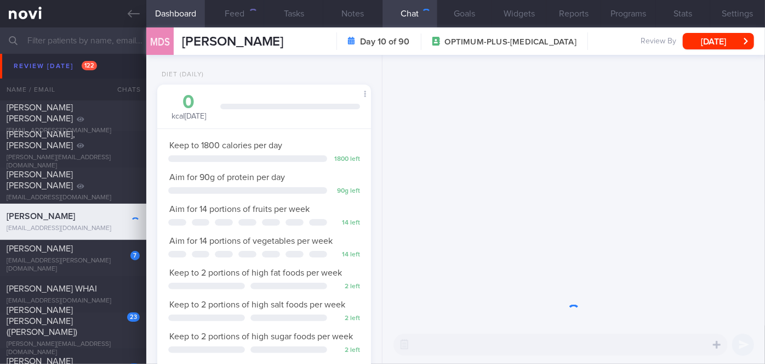
scroll to position [109, 187]
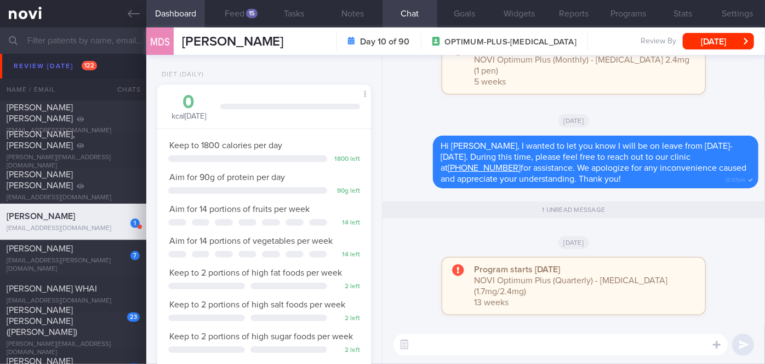
click at [496, 343] on textarea at bounding box center [561, 344] width 334 height 22
paste textarea "Hi [PERSON_NAME], good morning. I wanted to let you know I am back from my leav…"
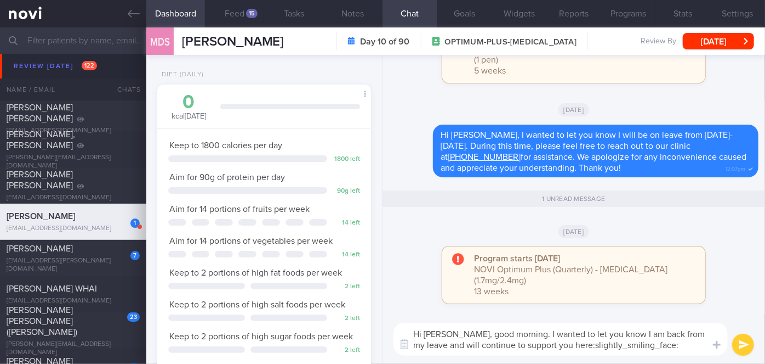
scroll to position [0, 0]
drag, startPoint x: 462, startPoint y: 332, endPoint x: 440, endPoint y: 332, distance: 21.4
click at [440, 332] on textarea "Hi [PERSON_NAME], good morning. I wanted to let you know I am back from my leav…" at bounding box center [561, 338] width 334 height 33
drag, startPoint x: 669, startPoint y: 345, endPoint x: 480, endPoint y: 350, distance: 189.2
click at [480, 350] on textarea "Hi [PERSON_NAME], good morning. I wanted to let you know I am back from my leav…" at bounding box center [561, 338] width 334 height 33
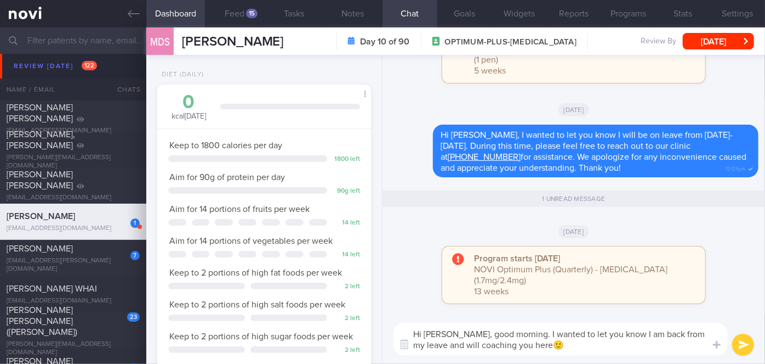
type textarea "Hi [PERSON_NAME], good morning. I wanted to let you know I am back from my leav…"
click at [738, 342] on button "submit" at bounding box center [744, 344] width 22 height 22
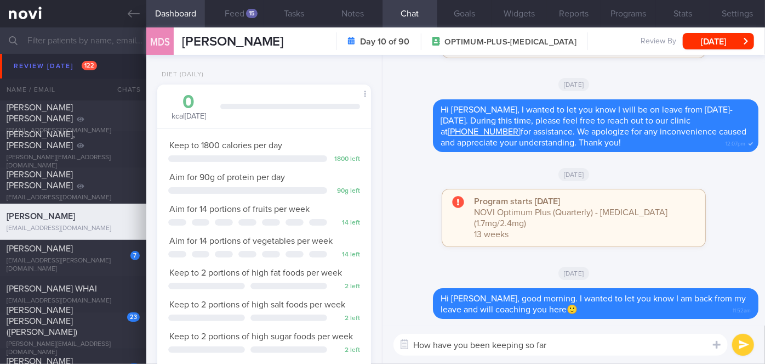
type textarea "How have you been keeping so far?"
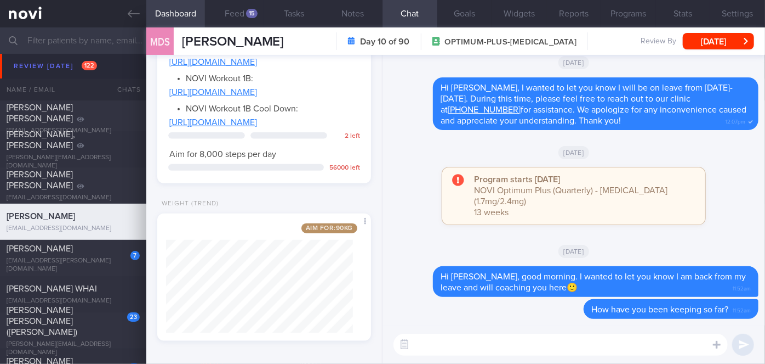
scroll to position [617, 0]
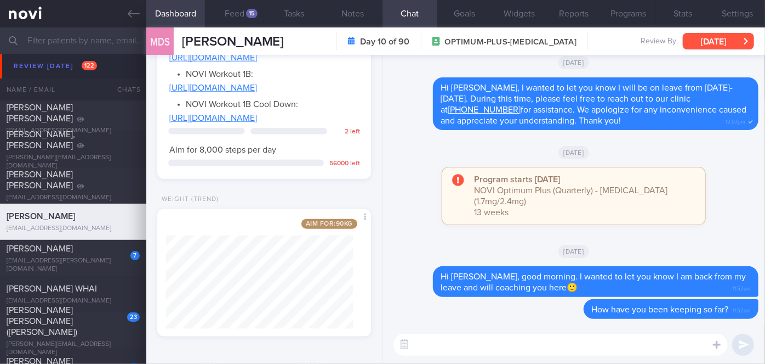
drag, startPoint x: 733, startPoint y: 42, endPoint x: 714, endPoint y: 38, distance: 18.4
click at [733, 42] on button "[DATE]" at bounding box center [718, 41] width 71 height 16
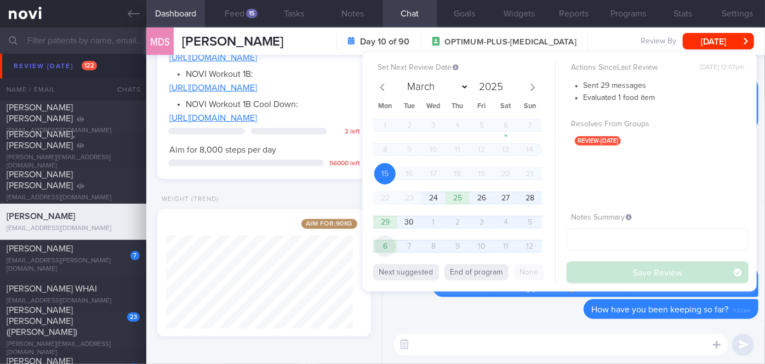
click at [392, 243] on span "6" at bounding box center [384, 245] width 21 height 21
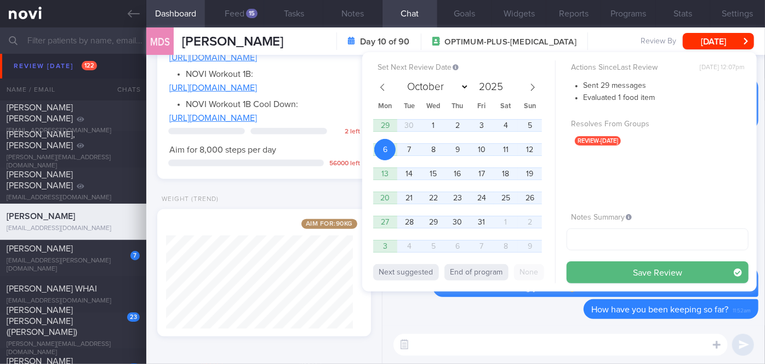
click at [611, 269] on button "Save Review" at bounding box center [658, 272] width 182 height 22
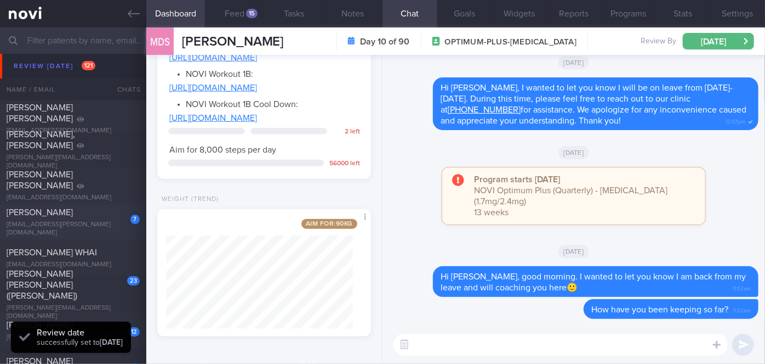
click at [99, 213] on div "[PERSON_NAME]" at bounding box center [72, 212] width 130 height 11
select select "8"
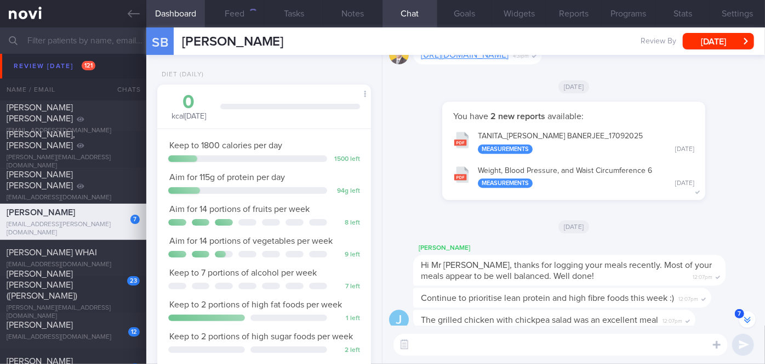
scroll to position [-99, 0]
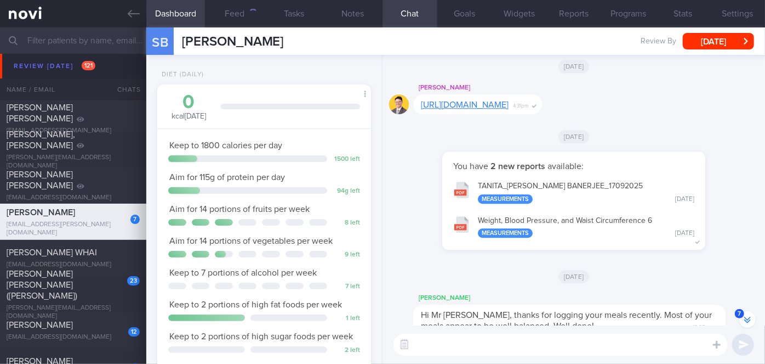
click at [594, 182] on button "TANITA_ [PERSON_NAME] BANERJEE_ 17092025 Measurements [DATE]" at bounding box center [574, 191] width 252 height 35
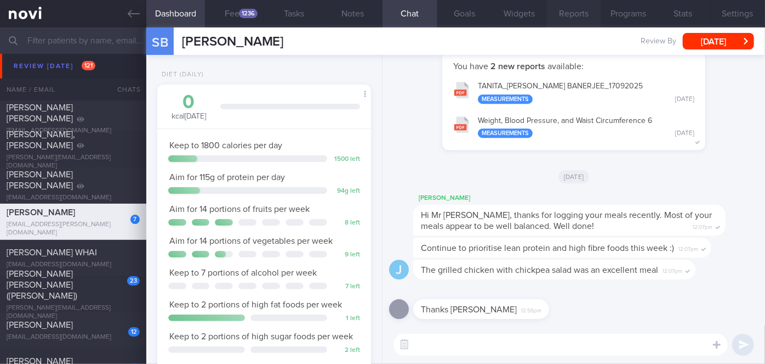
click at [570, 17] on button "Reports" at bounding box center [574, 13] width 55 height 27
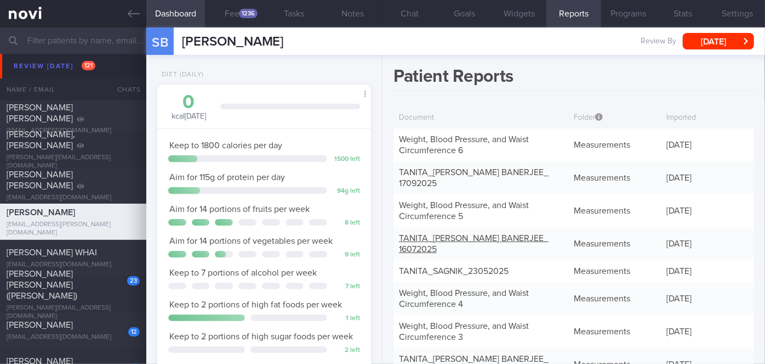
click at [512, 234] on link "TANITA_ [PERSON_NAME] BANERJEE_ 16072025" at bounding box center [474, 244] width 150 height 20
click at [410, 9] on button "Chat" at bounding box center [410, 13] width 55 height 27
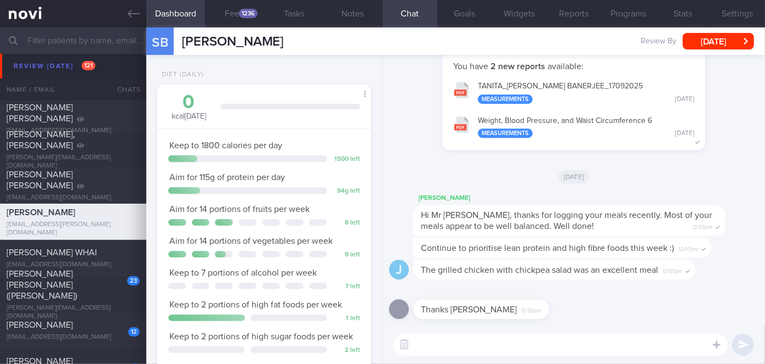
click at [519, 344] on textarea at bounding box center [561, 344] width 334 height 22
paste textarea "Hi [PERSON_NAME], good morning. I wanted to let you know I am back from my leav…"
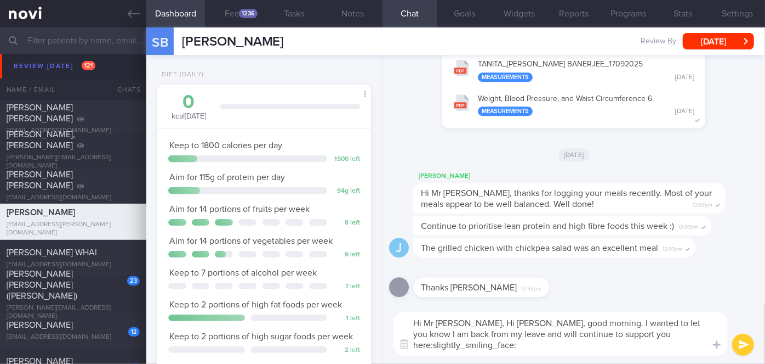
drag, startPoint x: 520, startPoint y: 323, endPoint x: 477, endPoint y: 323, distance: 43.3
click at [477, 323] on textarea "Hi Mr [PERSON_NAME], Hi [PERSON_NAME], good morning. I wanted to let you know I…" at bounding box center [561, 333] width 334 height 44
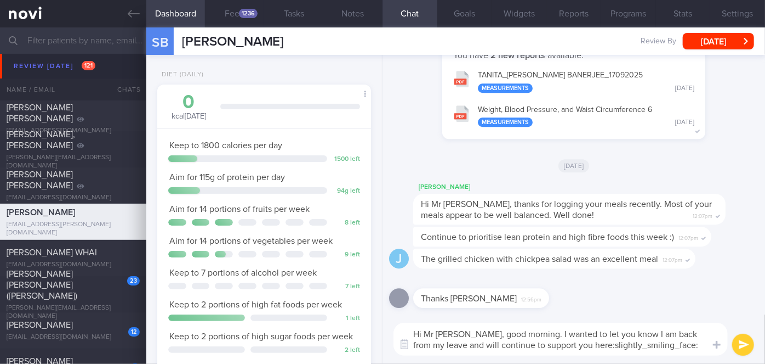
drag, startPoint x: 665, startPoint y: 342, endPoint x: 514, endPoint y: 343, distance: 150.8
click at [514, 343] on textarea "Hi Mr [PERSON_NAME], good morning. I wanted to let you know I am back from my l…" at bounding box center [561, 338] width 334 height 33
type textarea "Hi Mr [PERSON_NAME], good morning. I wanted to let you know I am back from my l…"
click at [743, 348] on button "submit" at bounding box center [744, 344] width 22 height 22
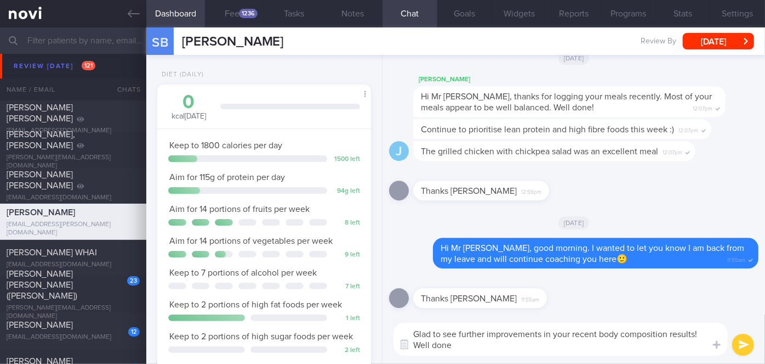
type textarea "Glad to see further improvements in your recent body composition results! Well …"
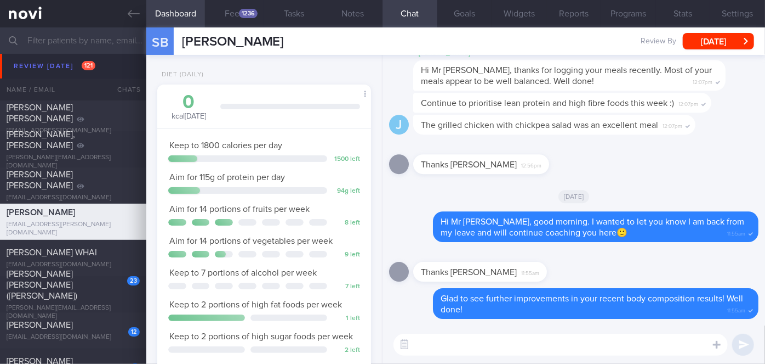
click at [734, 12] on button "Settings" at bounding box center [738, 13] width 55 height 27
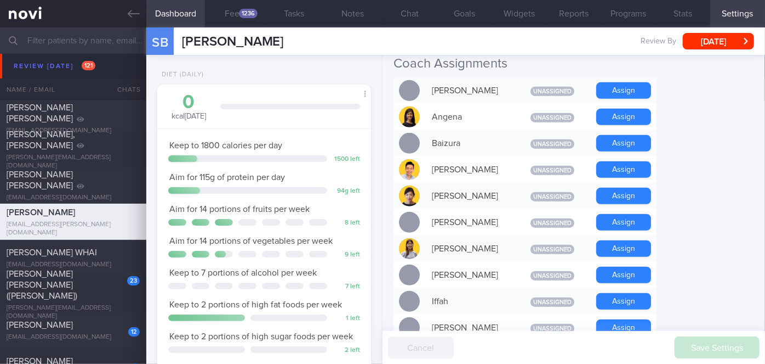
scroll to position [349, 0]
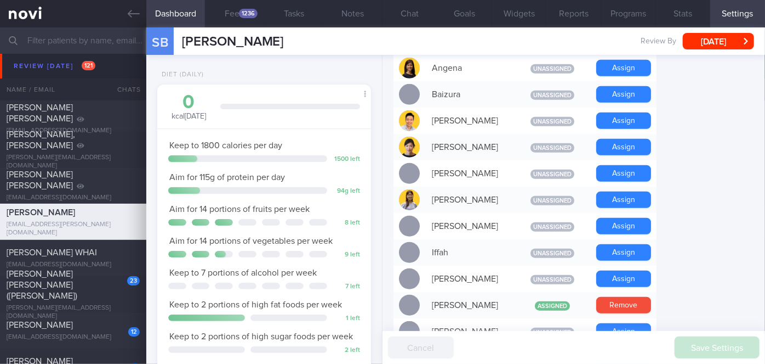
click at [617, 297] on button "Remove" at bounding box center [624, 305] width 55 height 16
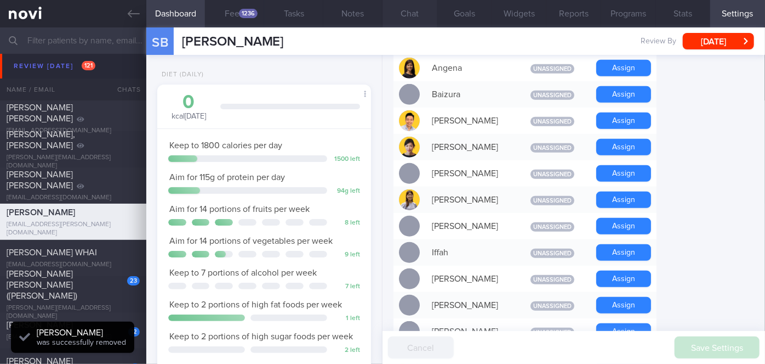
click at [416, 13] on button "Chat" at bounding box center [410, 13] width 55 height 27
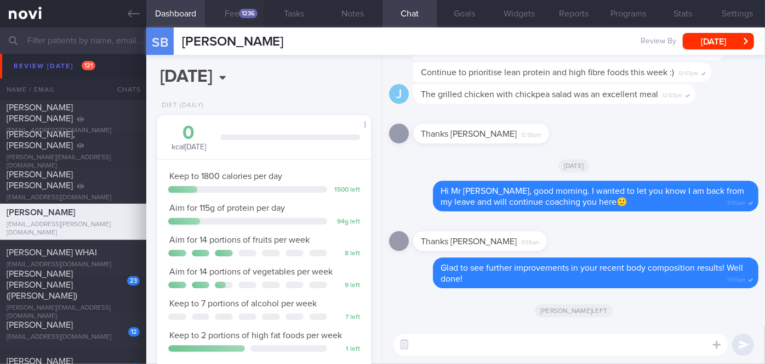
click at [242, 13] on div "1236" at bounding box center [248, 13] width 19 height 9
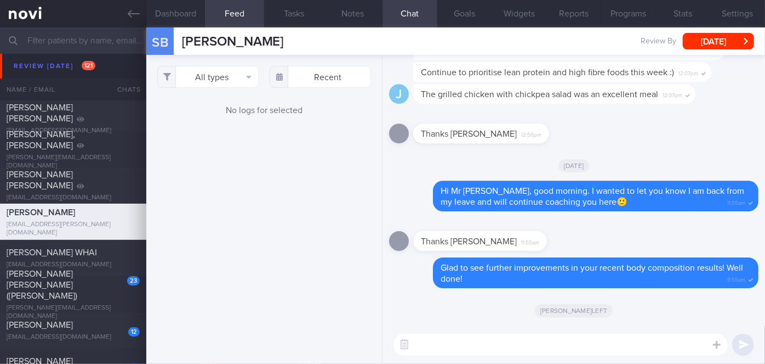
scroll to position [3942, 0]
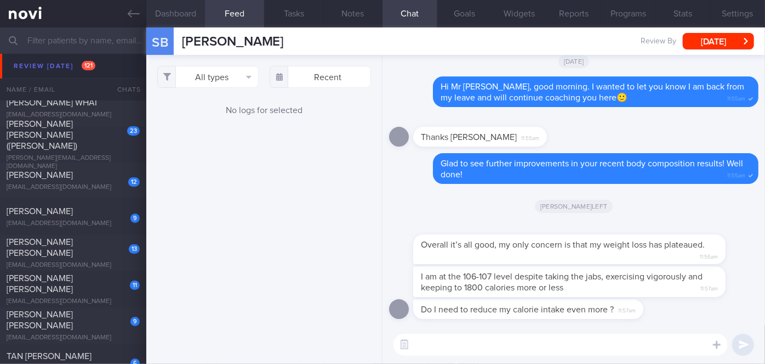
click at [189, 15] on button "Dashboard" at bounding box center [175, 13] width 59 height 27
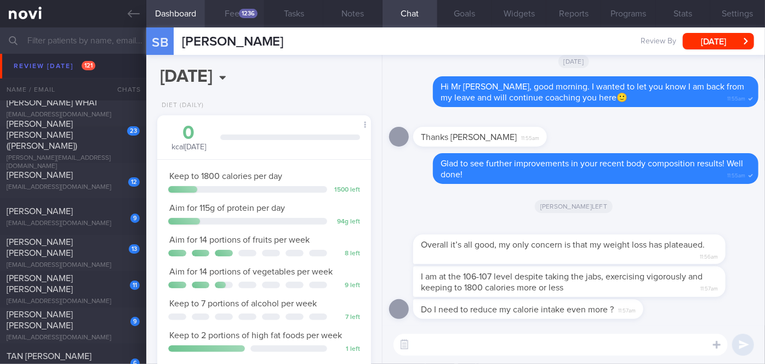
click at [230, 10] on button "Feed 1236" at bounding box center [234, 13] width 59 height 27
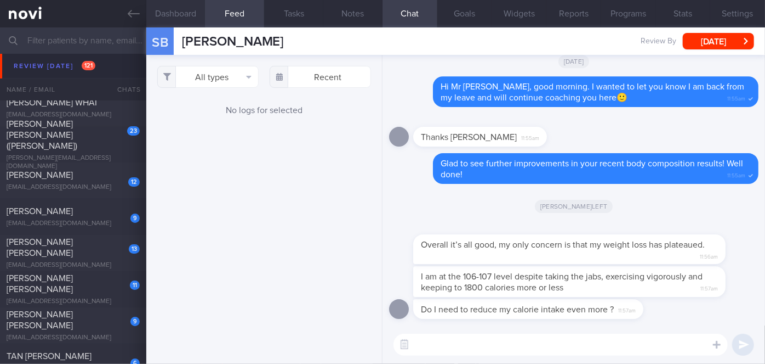
click at [163, 5] on button "Dashboard" at bounding box center [175, 13] width 59 height 27
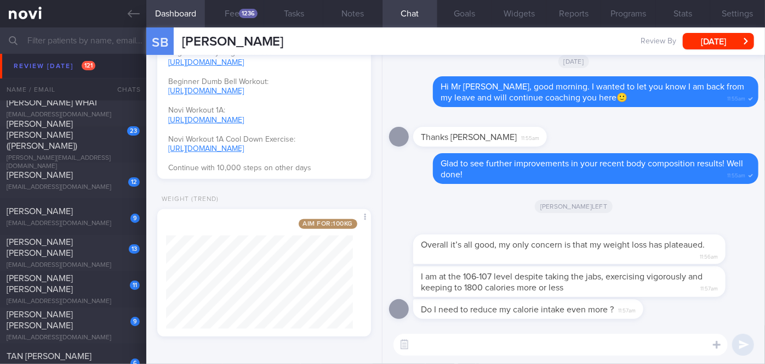
scroll to position [472, 0]
click at [462, 336] on textarea at bounding box center [561, 344] width 334 height 22
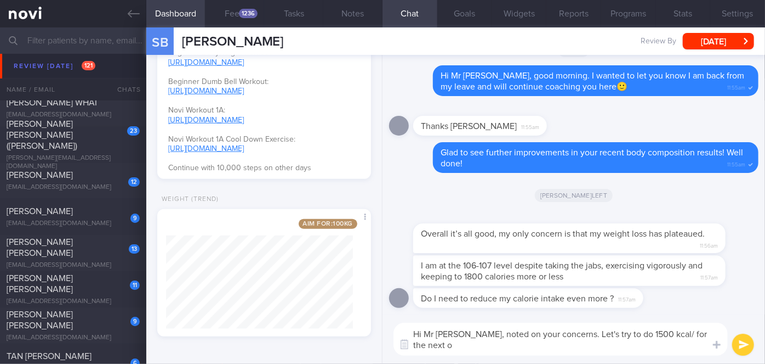
scroll to position [0, 0]
click at [656, 335] on textarea "Hi Mr [PERSON_NAME], noted on your concerns. Let's try to do 1500 kcal/ for the…" at bounding box center [561, 338] width 334 height 33
type textarea "Hi Mr [PERSON_NAME], noted on your concerns. Let's try to do 1500 calories per …"
click at [745, 347] on button "submit" at bounding box center [744, 344] width 22 height 22
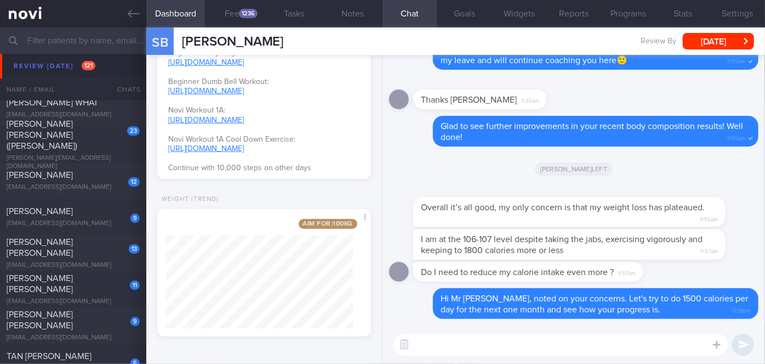
click at [501, 337] on textarea at bounding box center [561, 344] width 334 height 22
type textarea "I will adjust the calories cut off in the app as well"
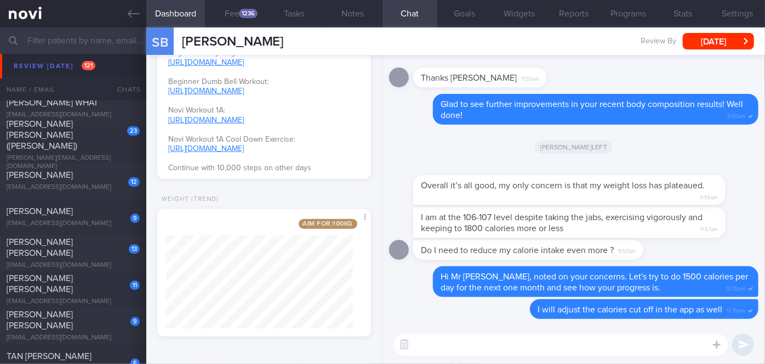
click at [512, 340] on textarea at bounding box center [561, 344] width 334 height 22
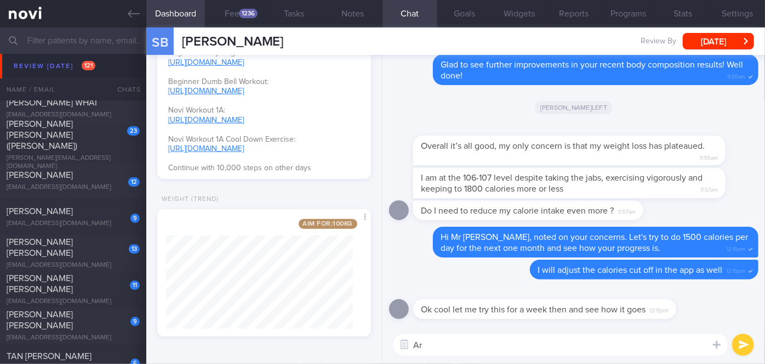
type textarea "A"
type textarea "O"
type textarea "o"
type textarea "Okay, great!"
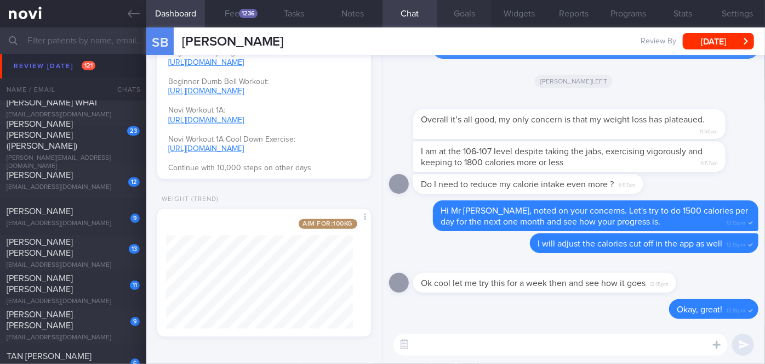
click at [456, 14] on button "Goals" at bounding box center [465, 13] width 55 height 27
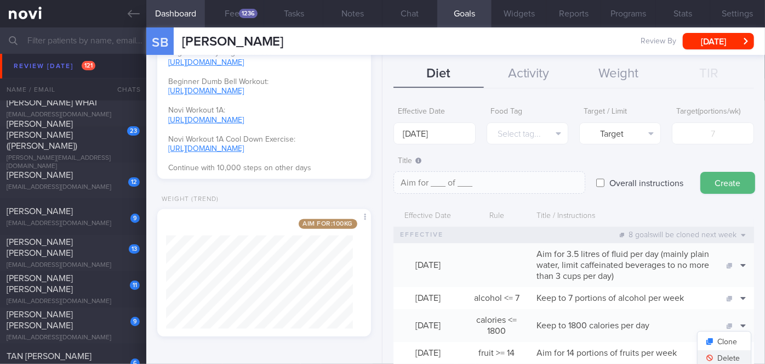
click at [712, 360] on button "Delete" at bounding box center [724, 358] width 53 height 16
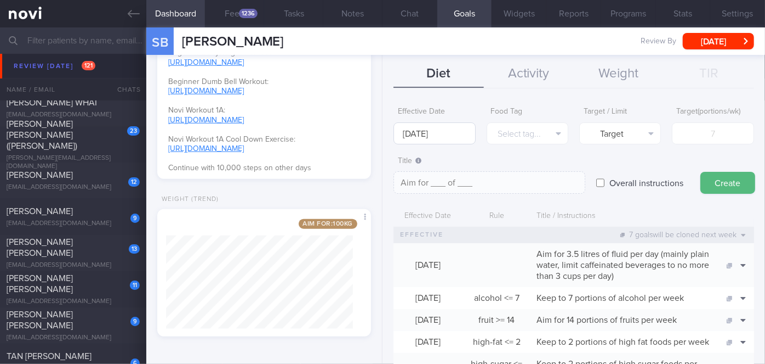
scroll to position [440, 0]
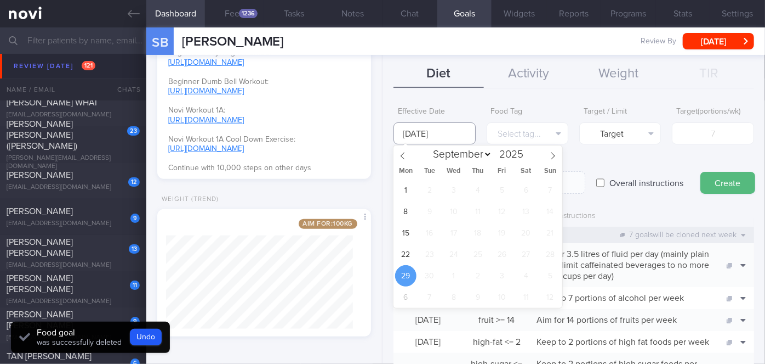
click at [443, 136] on input "[DATE]" at bounding box center [435, 133] width 82 height 22
click at [405, 259] on span "22" at bounding box center [405, 253] width 21 height 21
type input "[DATE]"
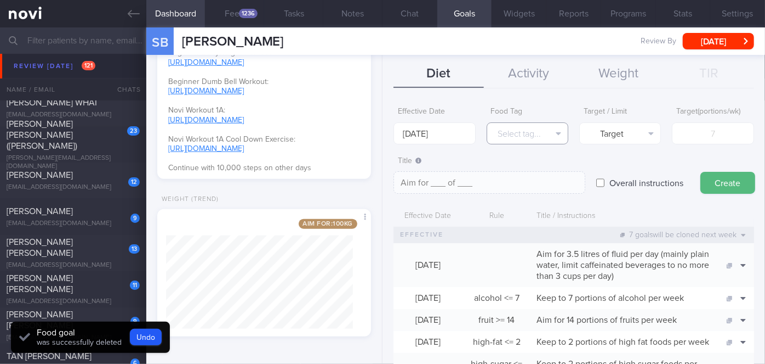
click at [526, 138] on button "Select tag..." at bounding box center [528, 133] width 82 height 22
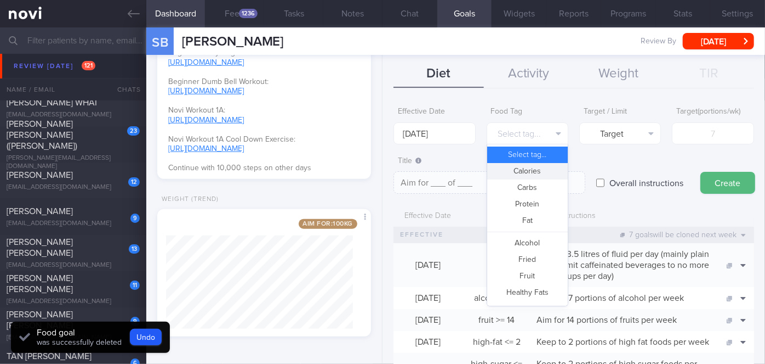
click at [537, 171] on button "Calories" at bounding box center [527, 171] width 81 height 16
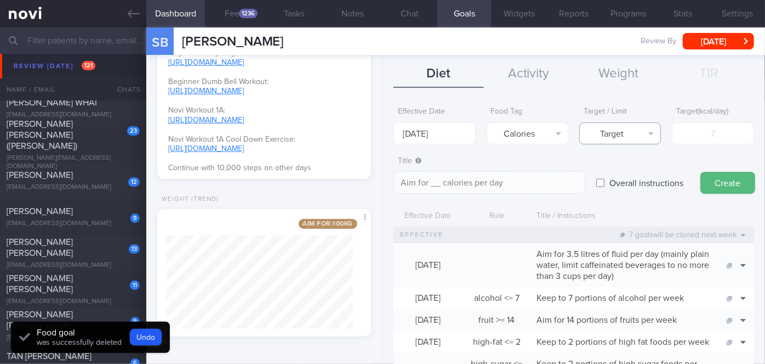
click at [632, 131] on button "Target" at bounding box center [621, 133] width 82 height 22
click at [627, 168] on button "Limit" at bounding box center [620, 171] width 81 height 16
type textarea "Keep to __ calories per day"
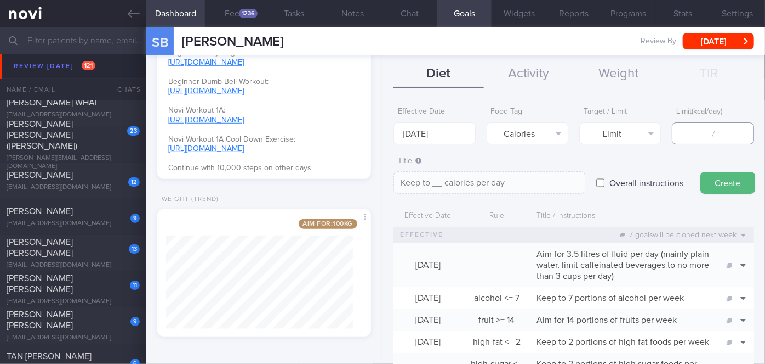
click at [687, 139] on input "number" at bounding box center [713, 133] width 82 height 22
type input "1"
type textarea "Keep to 1 calories per day"
type input "15"
type textarea "Keep to 15 calories per day"
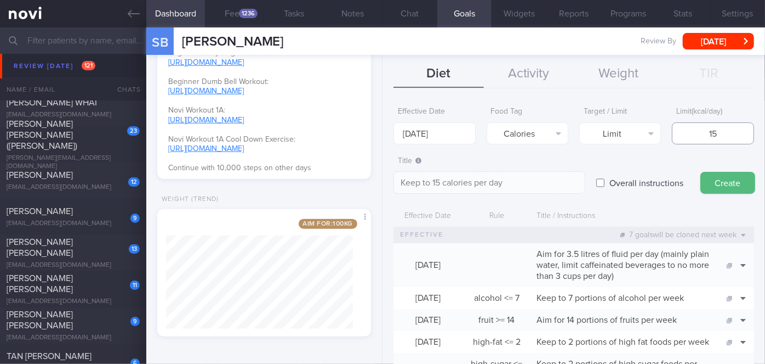
type input "150"
type textarea "Keep to 150 calories per day"
type input "1500"
type textarea "Keep to 1500 calories per day"
type input "1500"
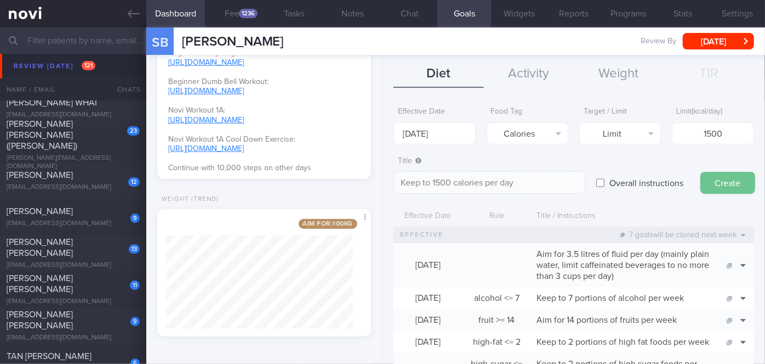
click at [722, 181] on button "Create" at bounding box center [728, 183] width 55 height 22
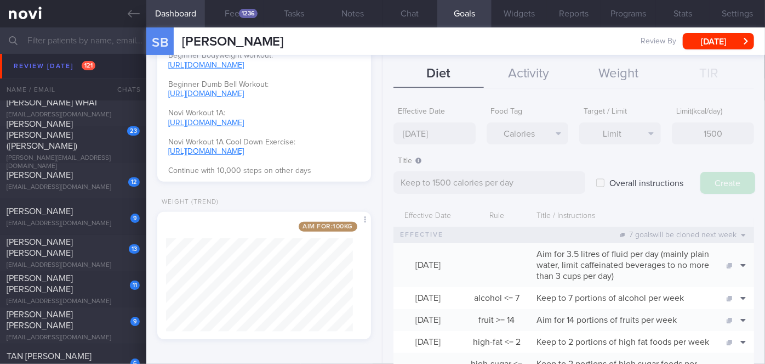
scroll to position [472, 0]
type input "[DATE]"
type textarea "Aim for ___ of ___"
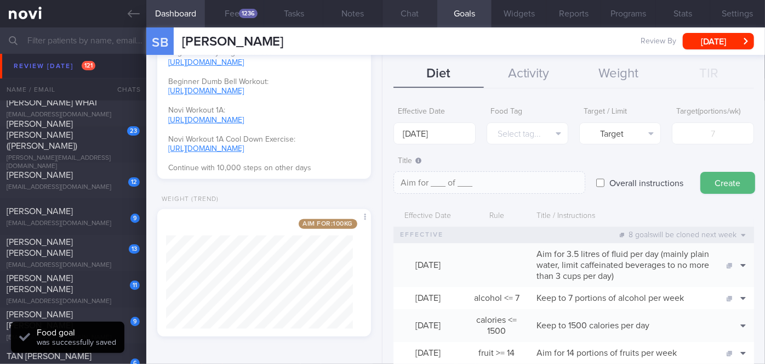
click at [401, 14] on button "Chat" at bounding box center [410, 13] width 55 height 27
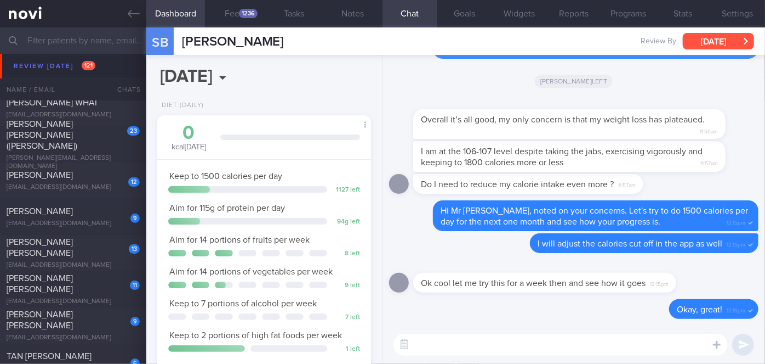
click at [708, 45] on button "[DATE]" at bounding box center [718, 41] width 71 height 16
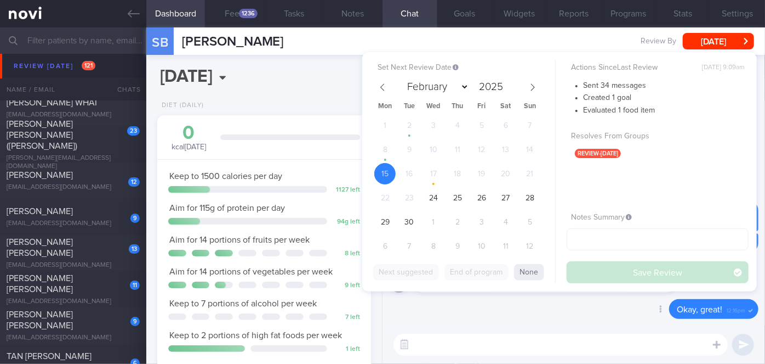
click at [458, 310] on div "Delete Okay, great! 12:16pm" at bounding box center [574, 312] width 370 height 26
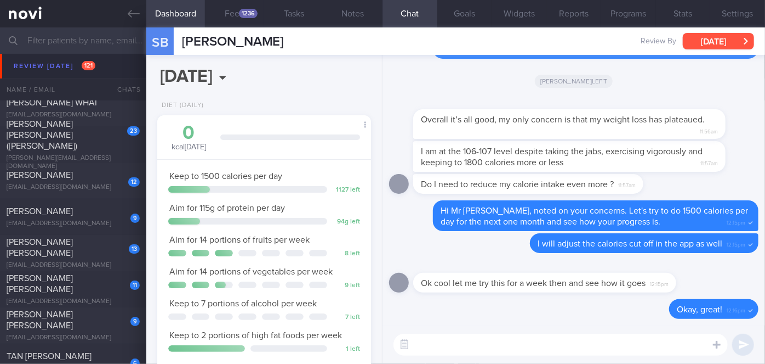
click at [726, 44] on button "[DATE]" at bounding box center [718, 41] width 71 height 16
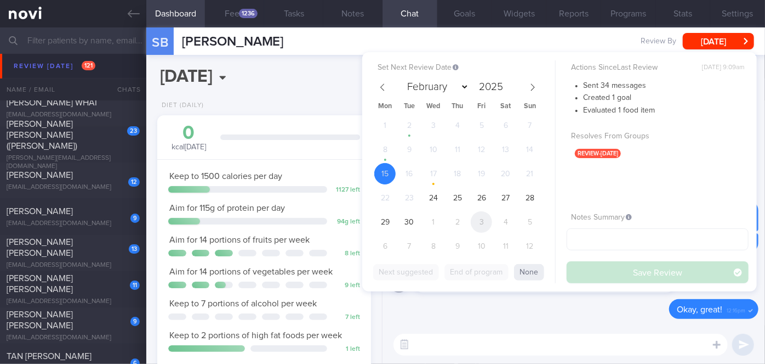
click at [485, 226] on span "3" at bounding box center [481, 221] width 21 height 21
select select "9"
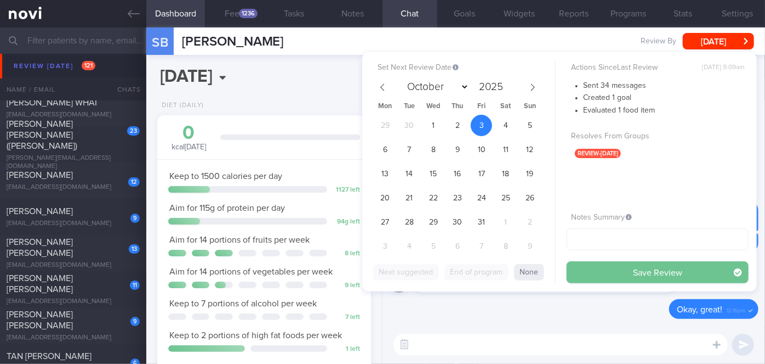
click at [603, 269] on button "Save Review" at bounding box center [658, 272] width 182 height 22
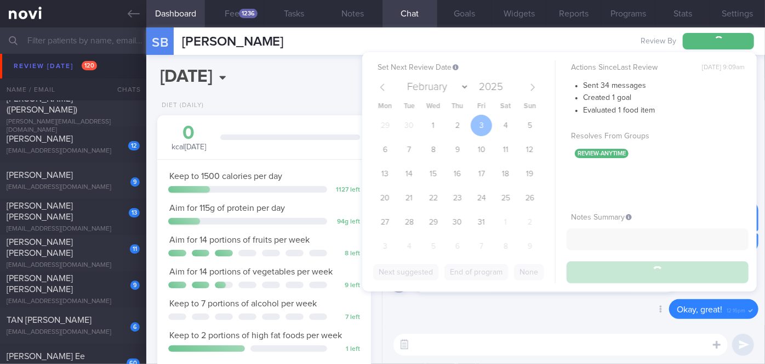
click at [503, 315] on div "Delete Okay, great! 12:16pm" at bounding box center [574, 312] width 370 height 26
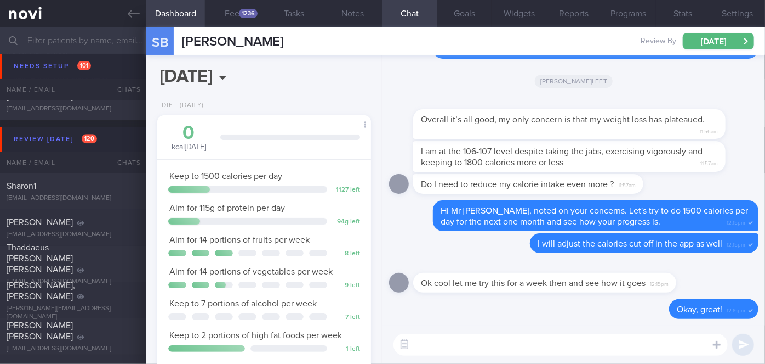
scroll to position [3643, 0]
